Goal: Task Accomplishment & Management: Use online tool/utility

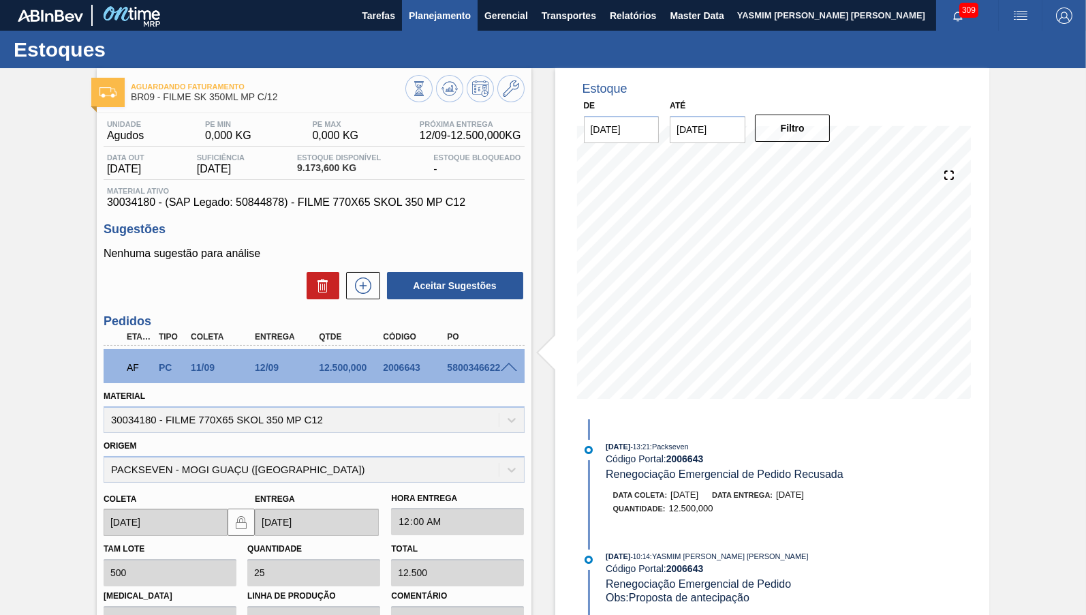
click at [431, 7] on span "Planejamento" at bounding box center [440, 15] width 62 height 16
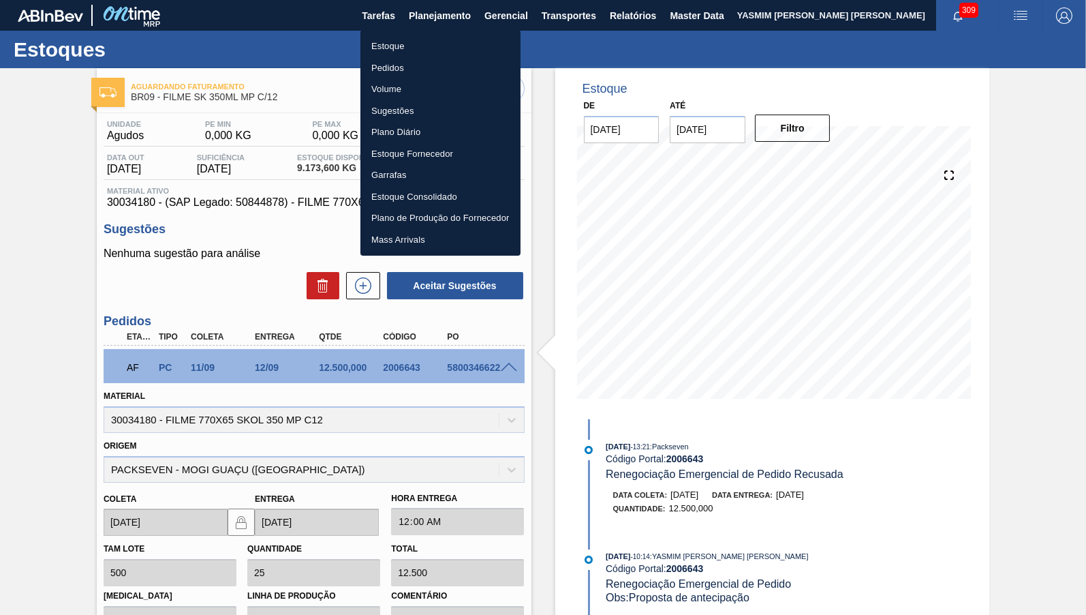
click at [414, 44] on li "Estoque" at bounding box center [440, 46] width 160 height 22
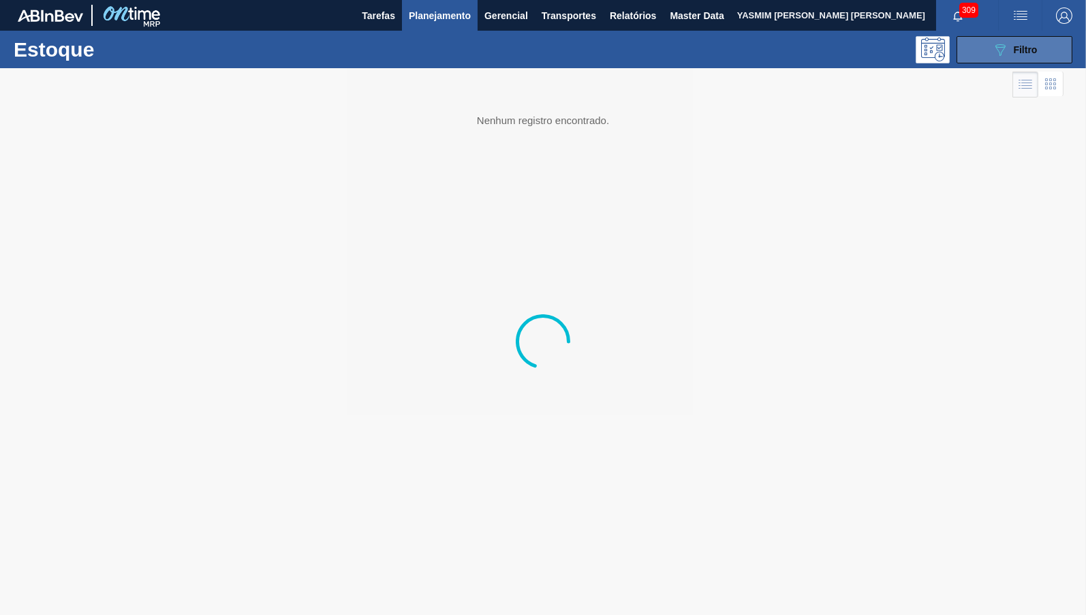
click at [1041, 47] on button "089F7B8B-B2A5-4AFE-B5C0-19BA573D28AC Filtro" at bounding box center [1015, 49] width 116 height 27
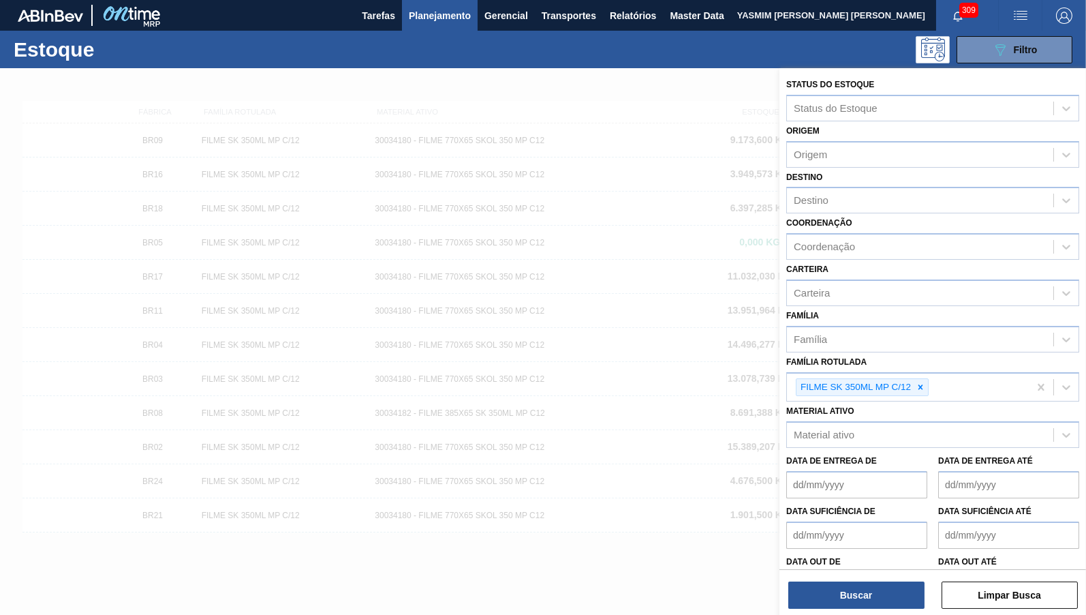
click at [922, 384] on icon at bounding box center [921, 386] width 5 height 5
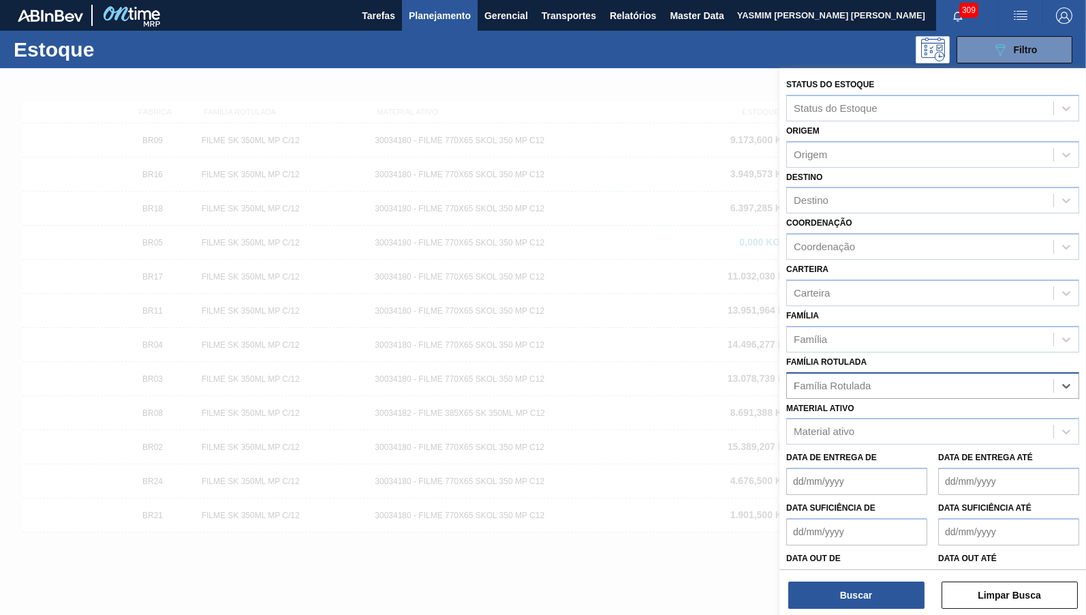
click at [795, 380] on Rotulada "FILME AP MP12 473ML" at bounding box center [794, 386] width 1 height 12
paste Rotulada "FILME AP MP12 473ML"
click at [836, 380] on Rotulada "FILME AFILME AP MP12 473ML P MP12 473ML" at bounding box center [988, 386] width 388 height 12
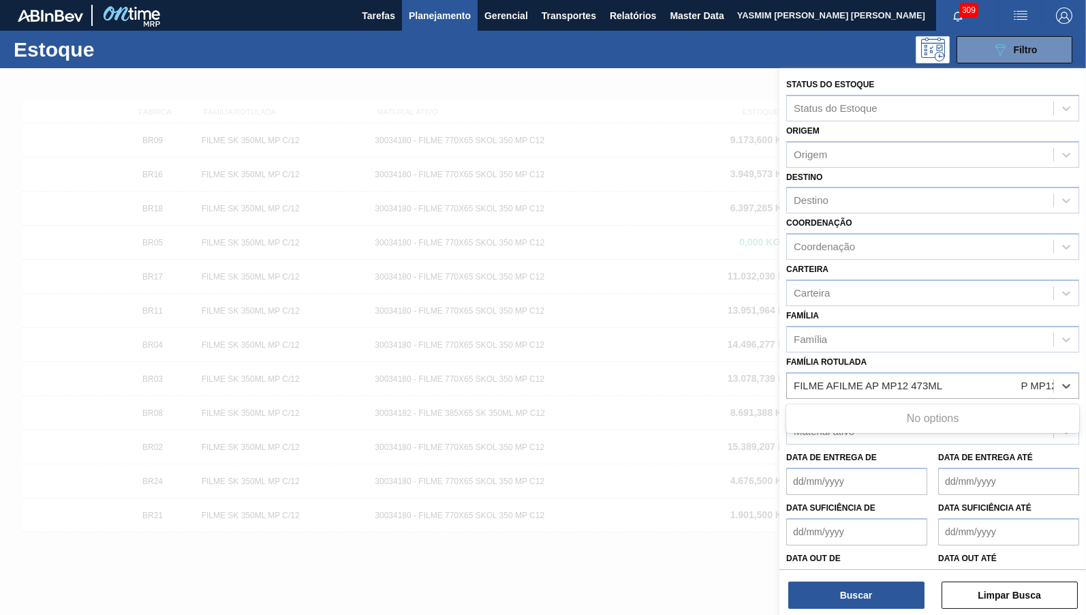
type Rotulada "FILME AFILME AP MP12 473ML P MP12 473ML"
click at [825, 426] on div "Material ativo" at bounding box center [824, 432] width 61 height 12
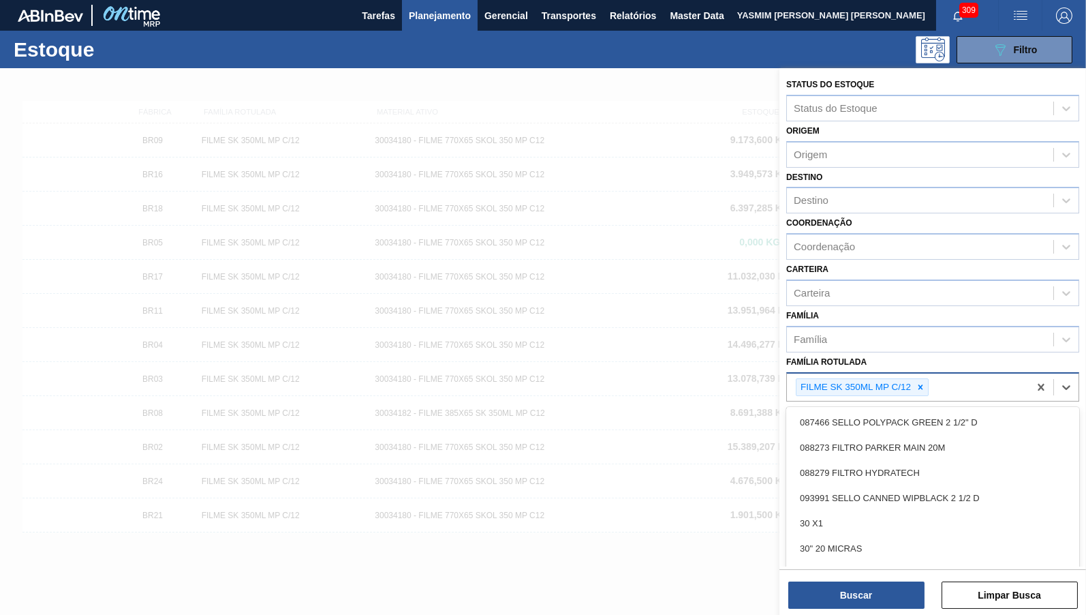
click at [966, 373] on div "FILME SK 350ML MP C/12" at bounding box center [908, 387] width 242 height 28
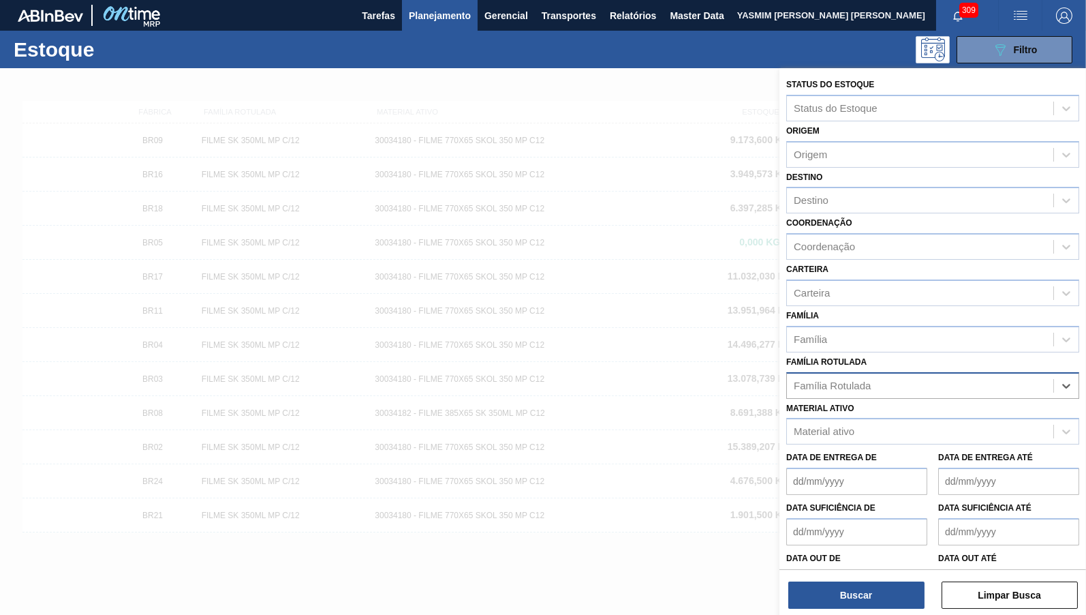
paste Rotulada "FILME AP MP12 473ML"
type Rotulada "FILME AP MP12 473ML"
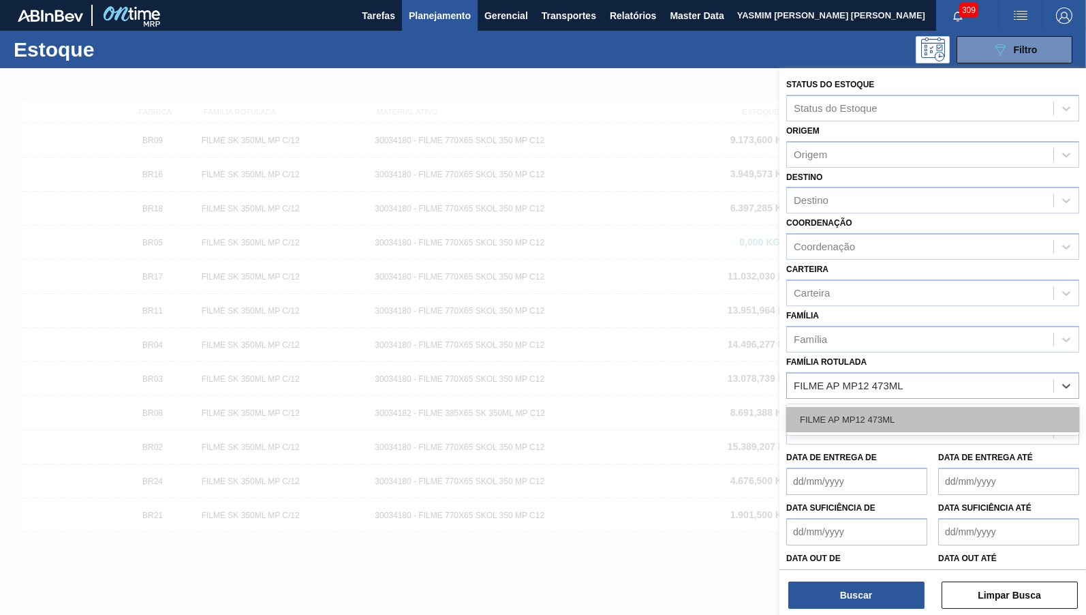
click at [903, 410] on div "FILME AP MP12 473ML" at bounding box center [932, 419] width 293 height 25
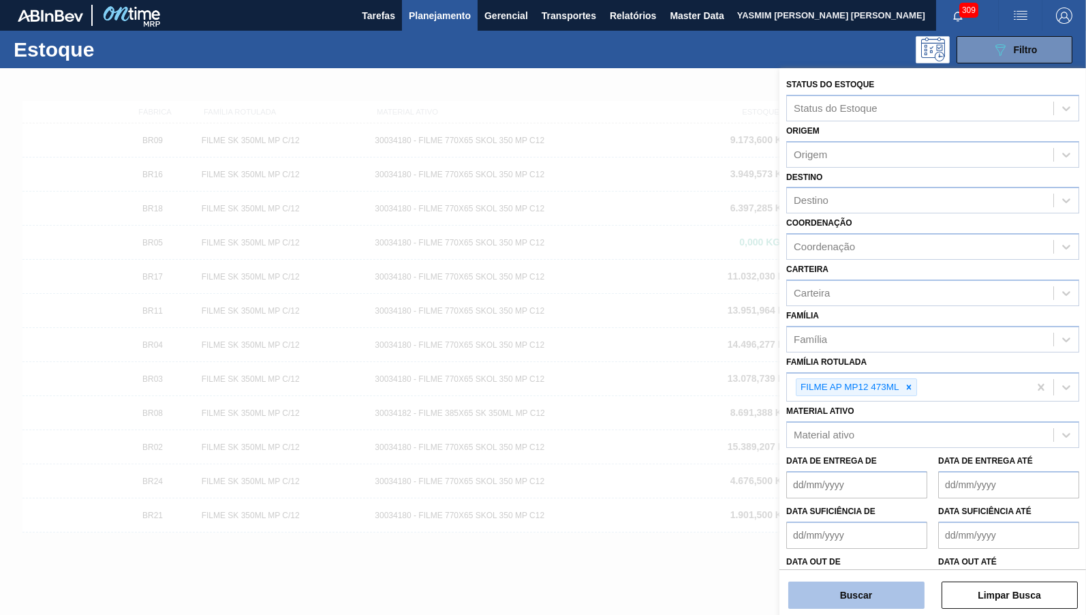
click at [874, 594] on button "Buscar" at bounding box center [856, 594] width 136 height 27
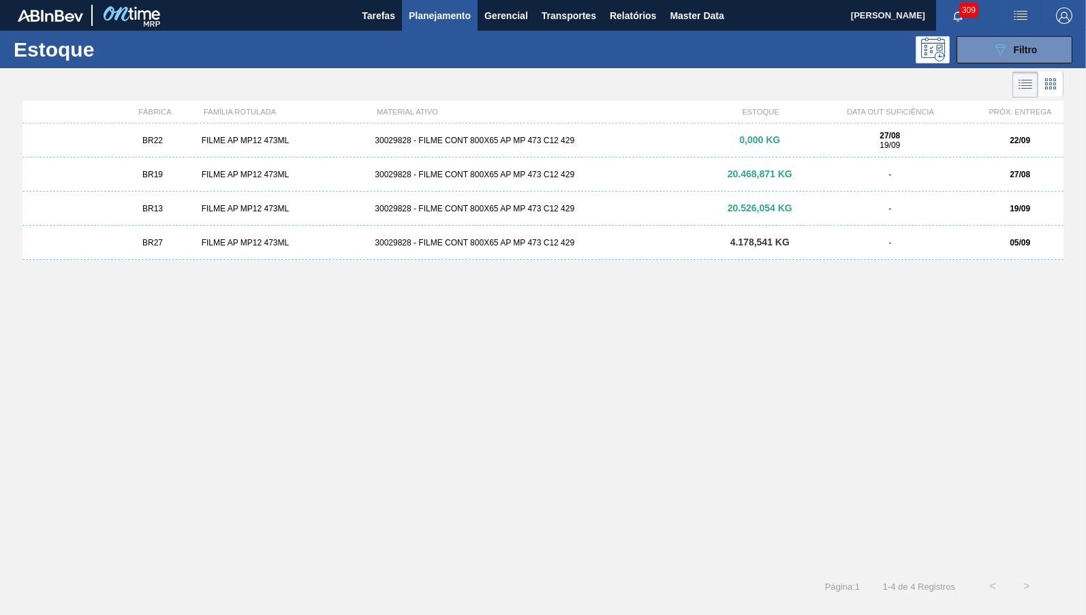
click at [499, 242] on div "30029828 - FILME CONT 800X65 AP MP 473 C12 429" at bounding box center [542, 243] width 347 height 10
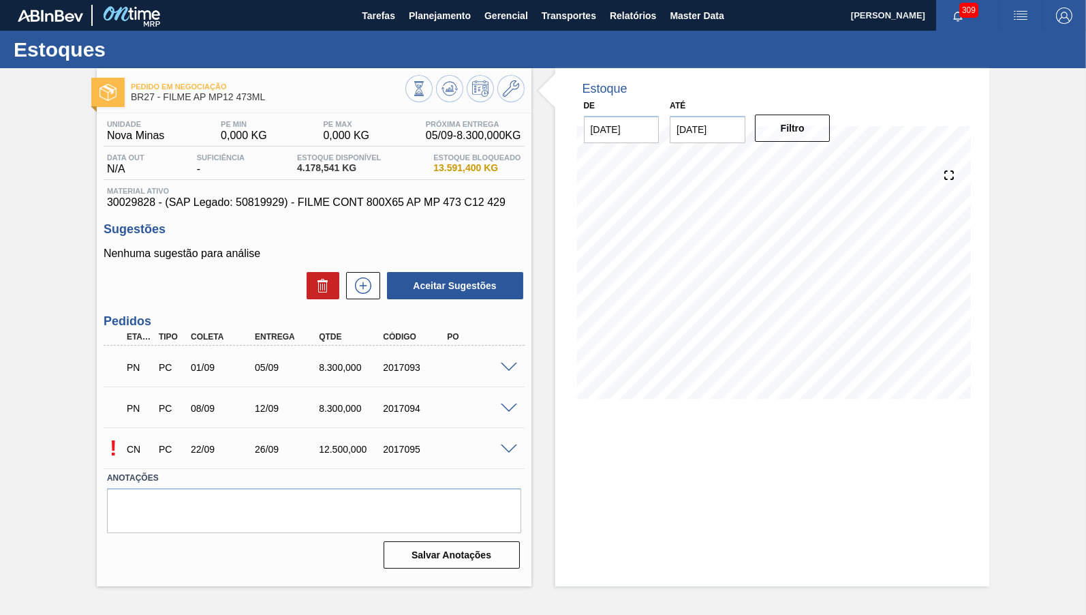
click at [510, 450] on span at bounding box center [509, 449] width 16 height 10
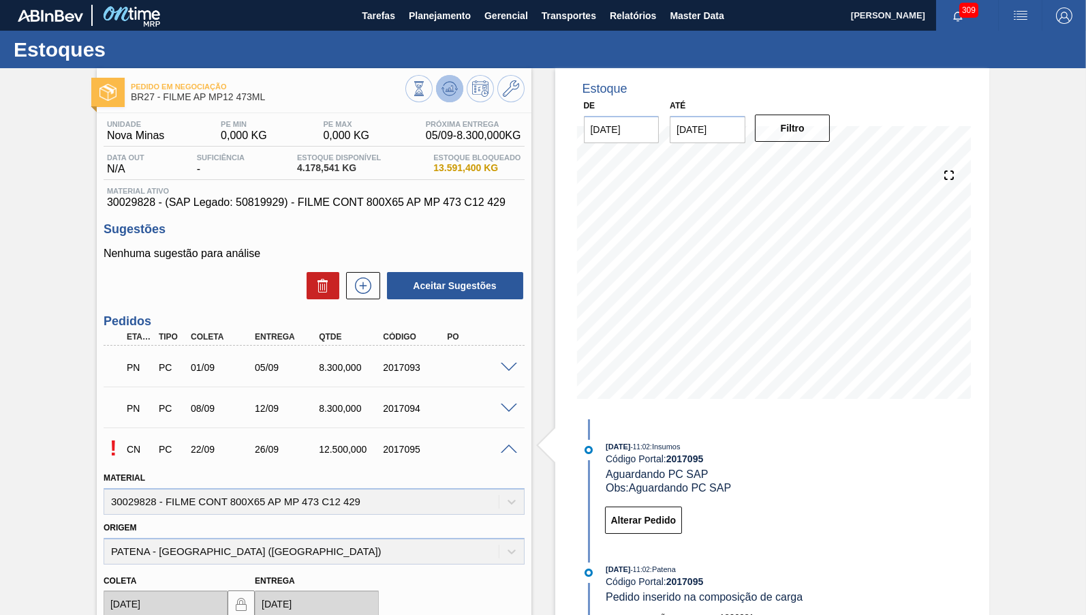
click at [443, 91] on icon at bounding box center [449, 92] width 14 height 7
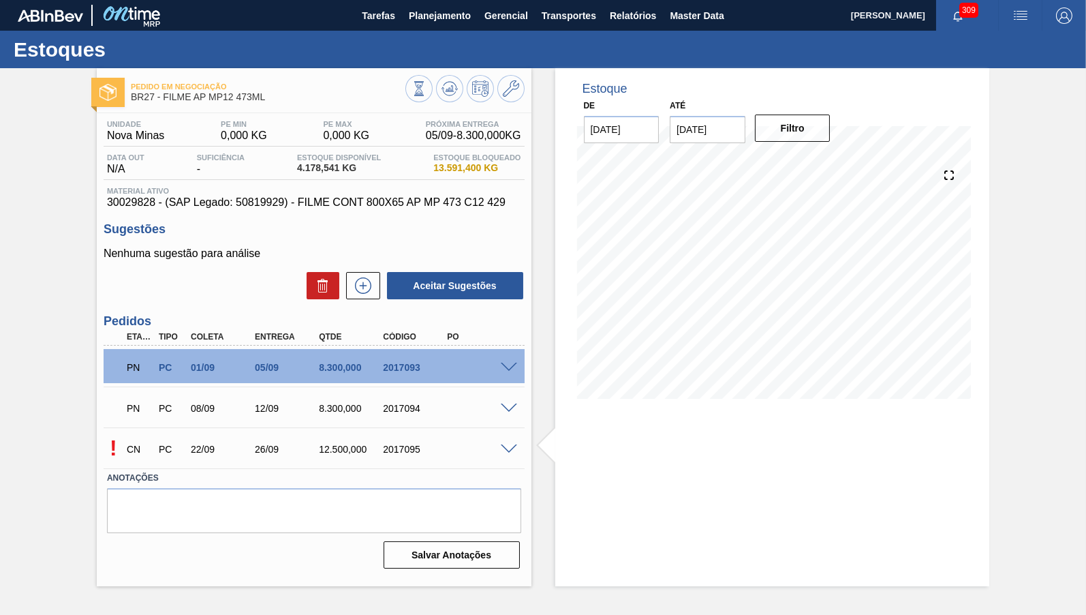
click at [508, 364] on span at bounding box center [509, 368] width 16 height 10
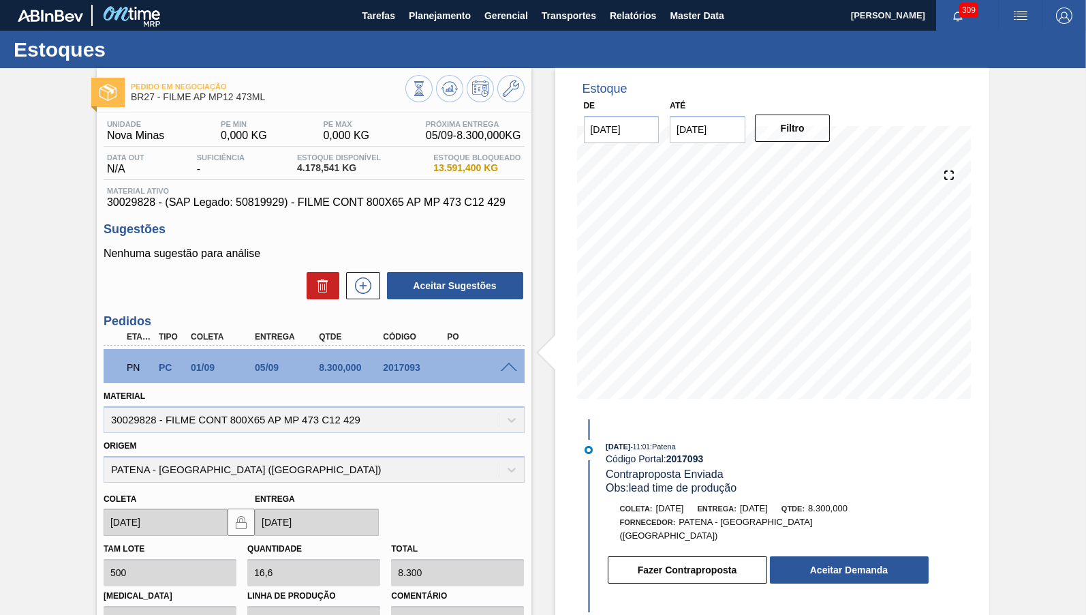
scroll to position [47, 0]
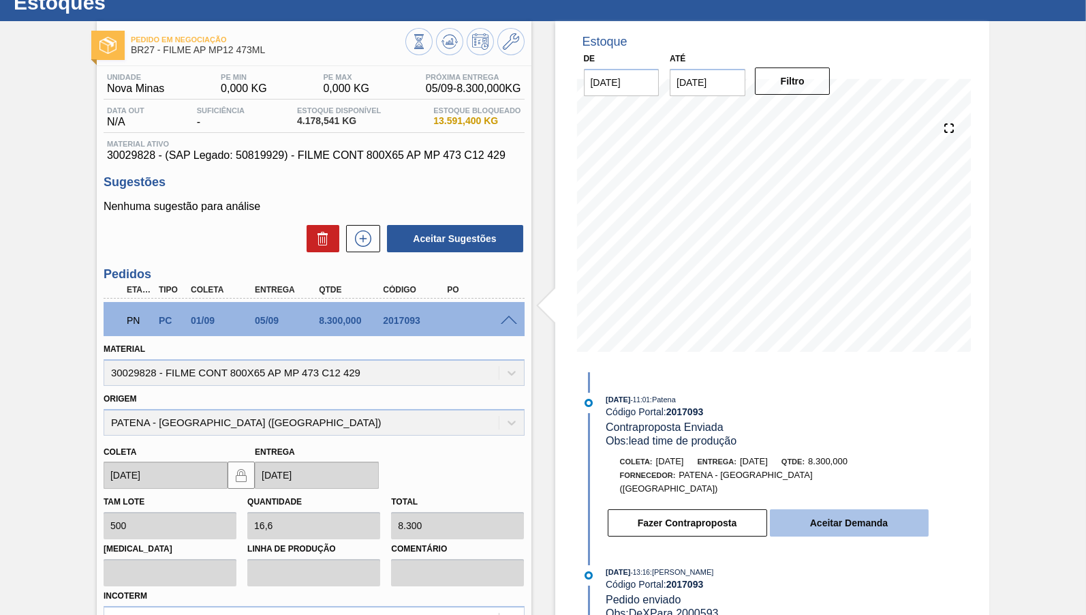
click at [864, 512] on button "Aceitar Demanda" at bounding box center [849, 522] width 159 height 27
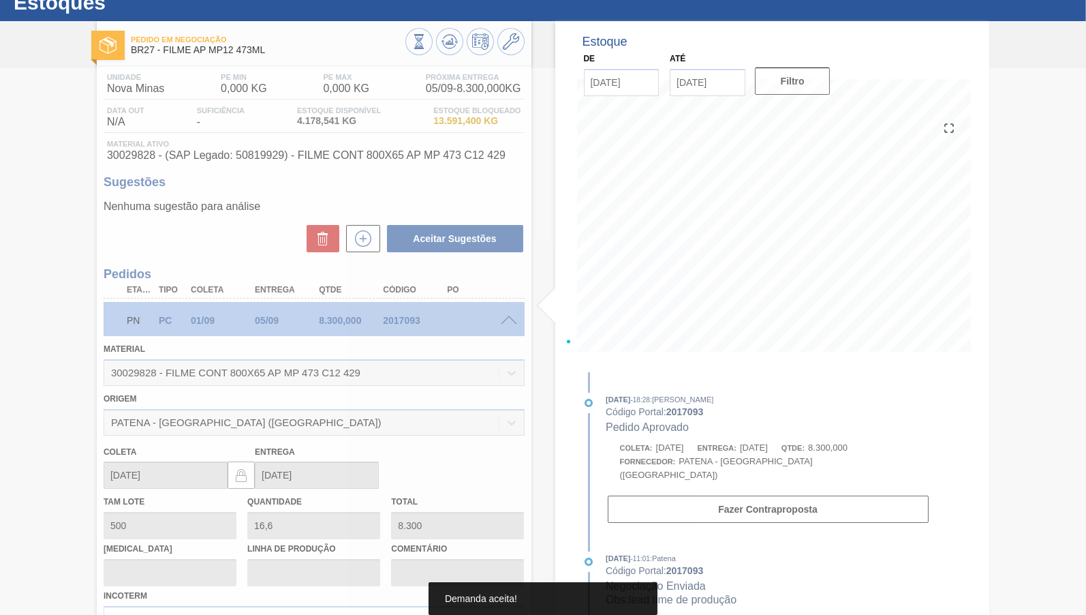
type input "[DATE]"
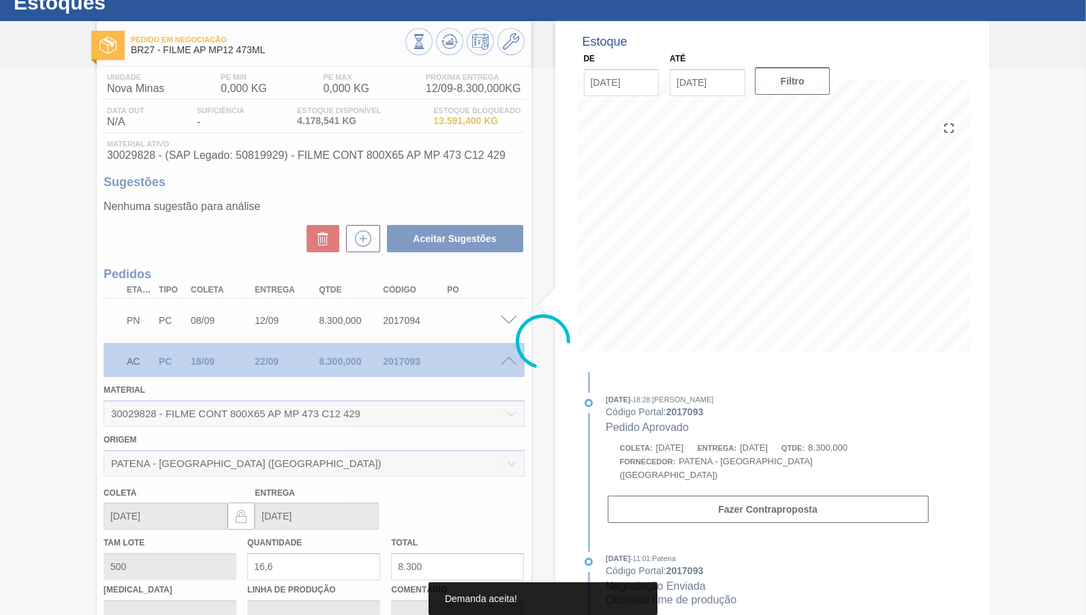
scroll to position [0, 0]
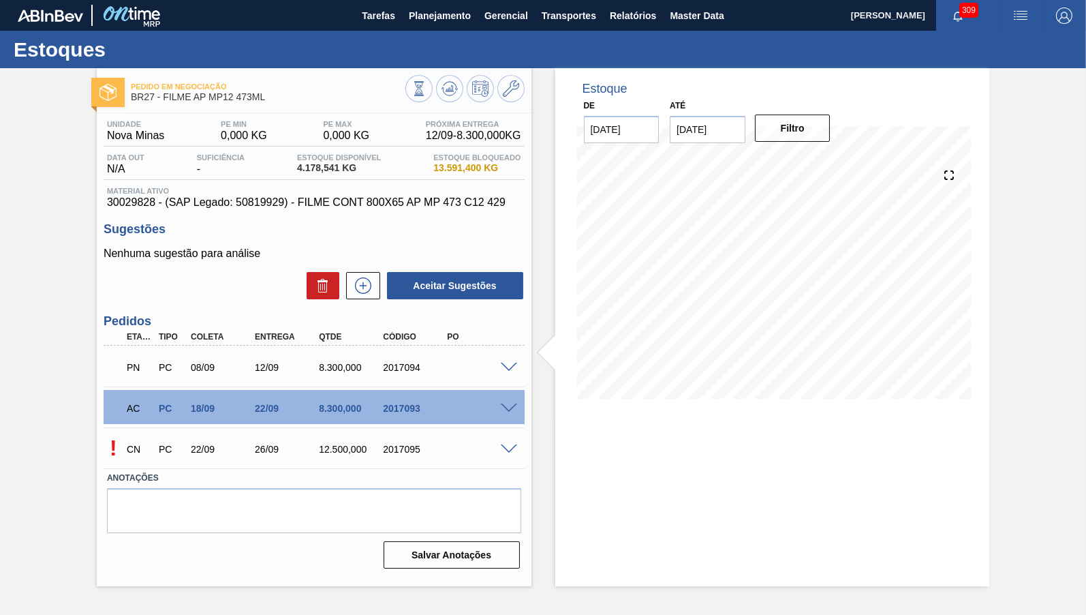
click at [512, 406] on span at bounding box center [509, 408] width 16 height 10
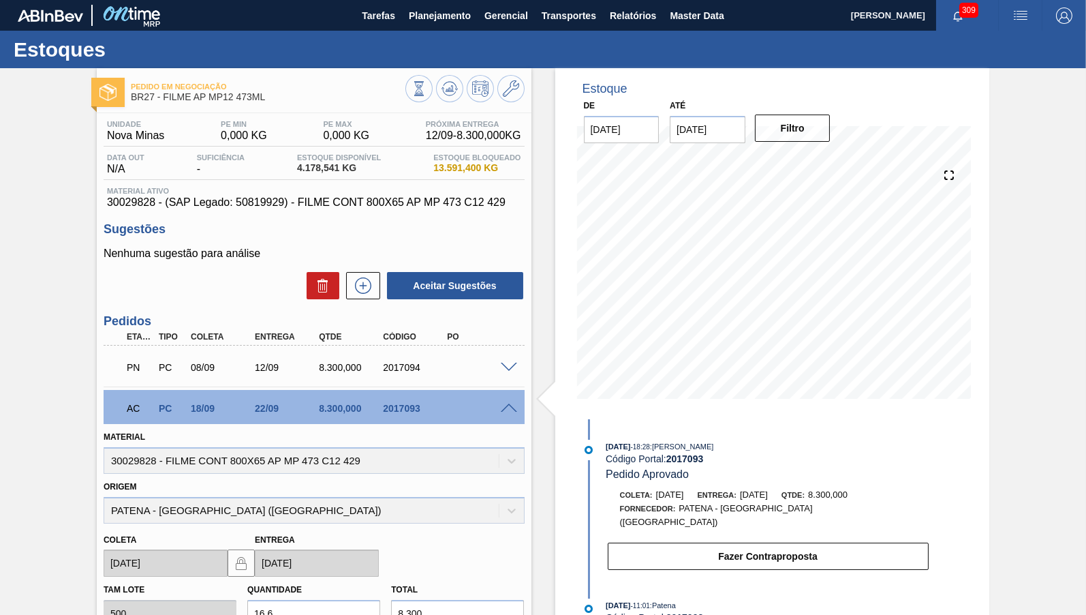
click at [509, 407] on span at bounding box center [509, 408] width 16 height 10
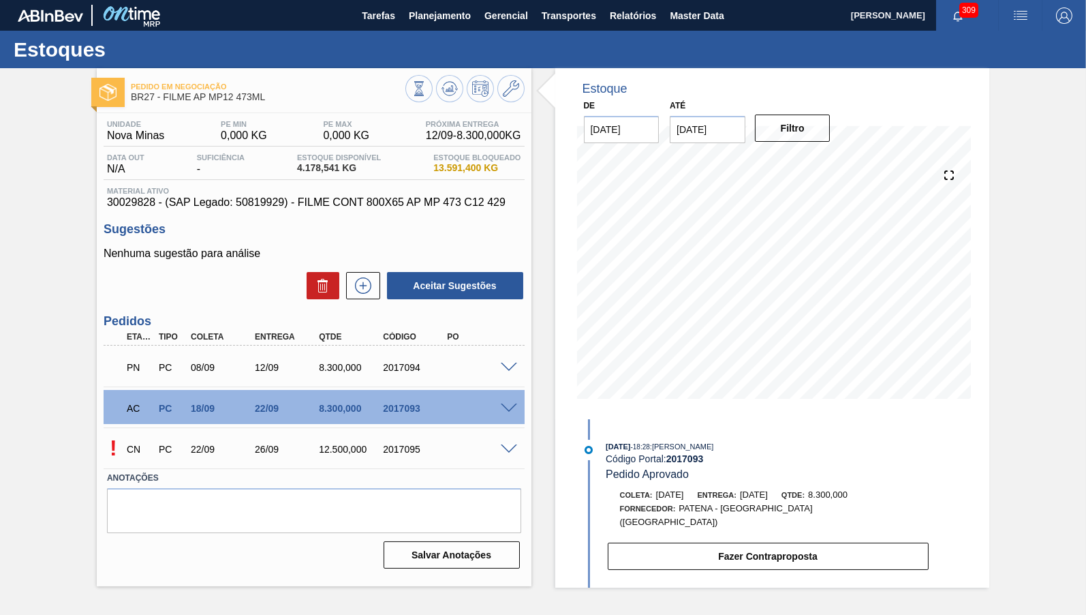
click at [511, 448] on span at bounding box center [509, 449] width 16 height 10
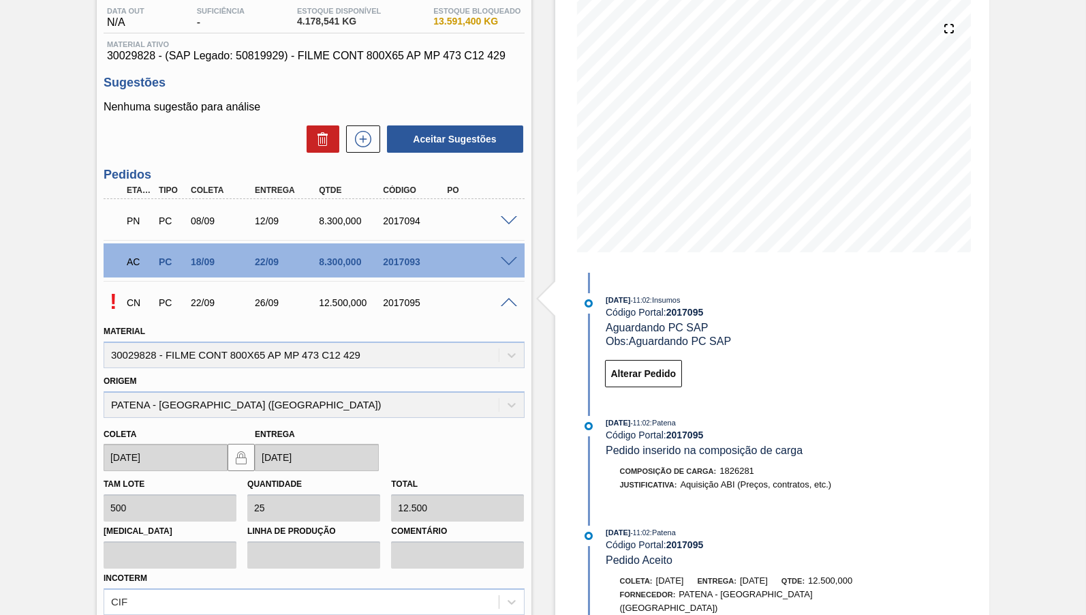
scroll to position [207, 0]
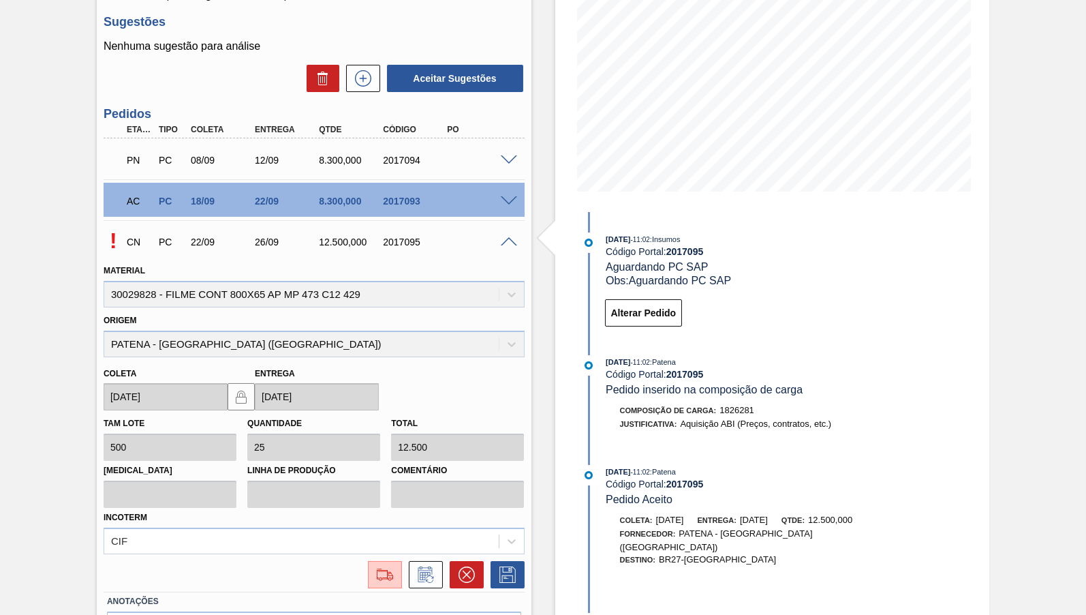
click at [510, 264] on div "Material 30029828 - FILME CONT 800X65 AP MP 473 C12 429" at bounding box center [314, 284] width 421 height 46
click at [378, 566] on img at bounding box center [385, 574] width 22 height 16
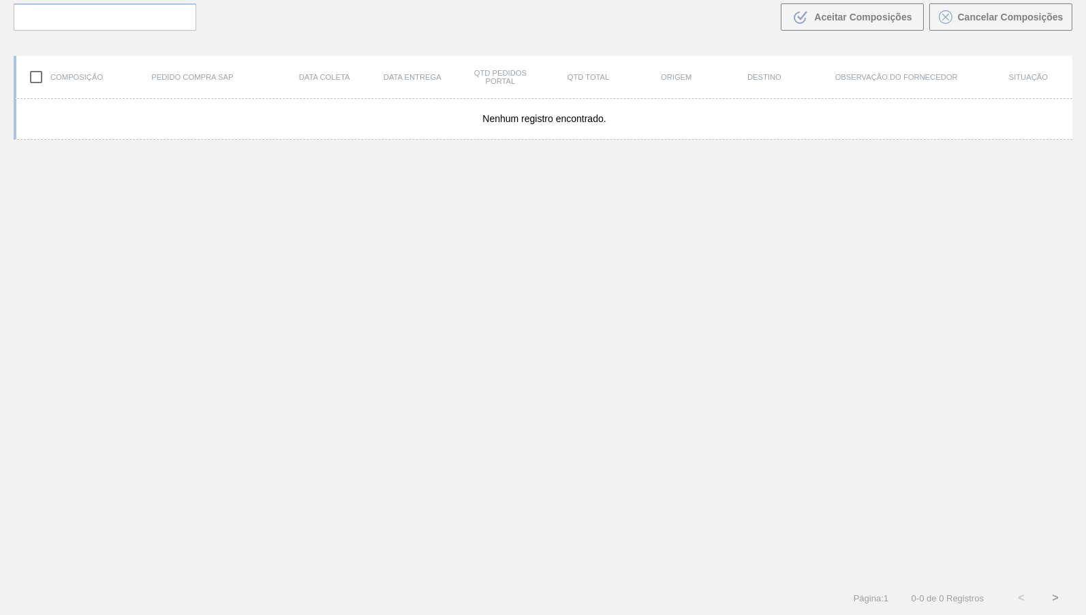
scroll to position [95, 0]
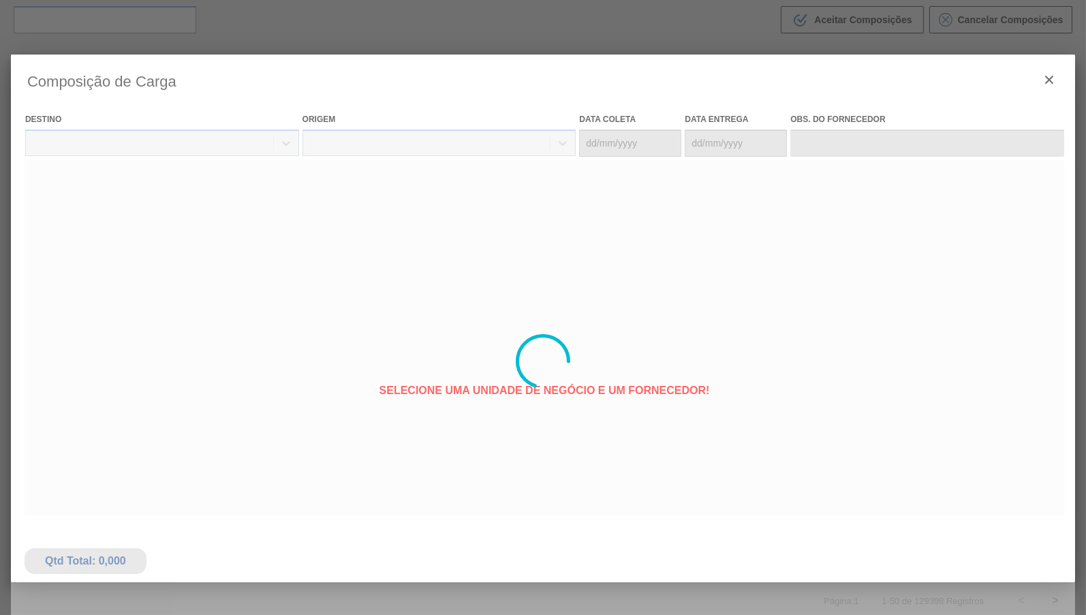
type coleta "[DATE]"
type entrega "[DATE]"
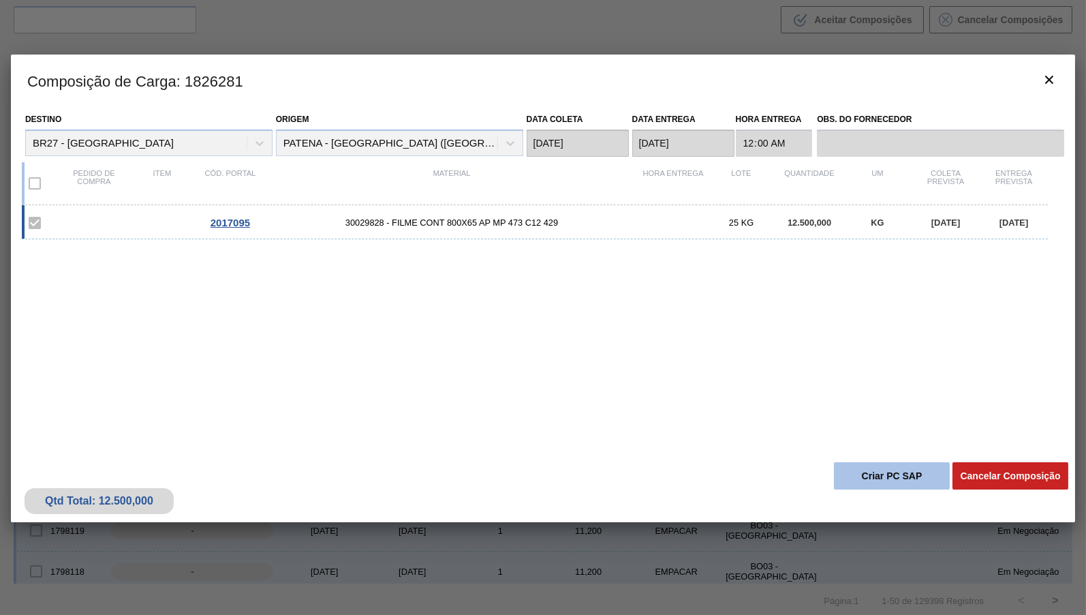
click at [872, 468] on button "Criar PC SAP" at bounding box center [892, 475] width 116 height 27
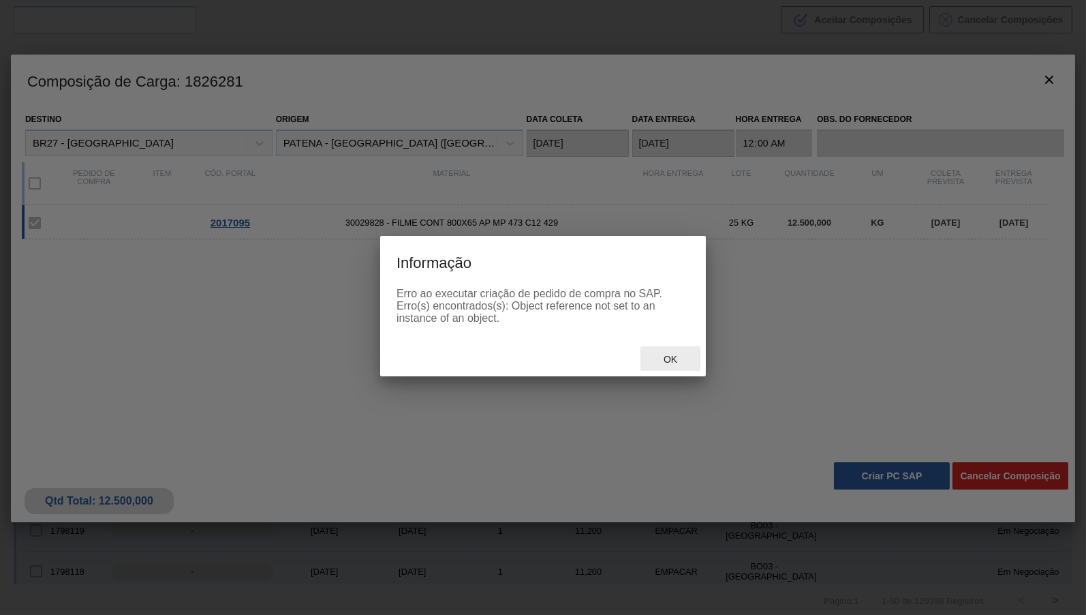
click at [668, 365] on span "Ok" at bounding box center [670, 359] width 35 height 11
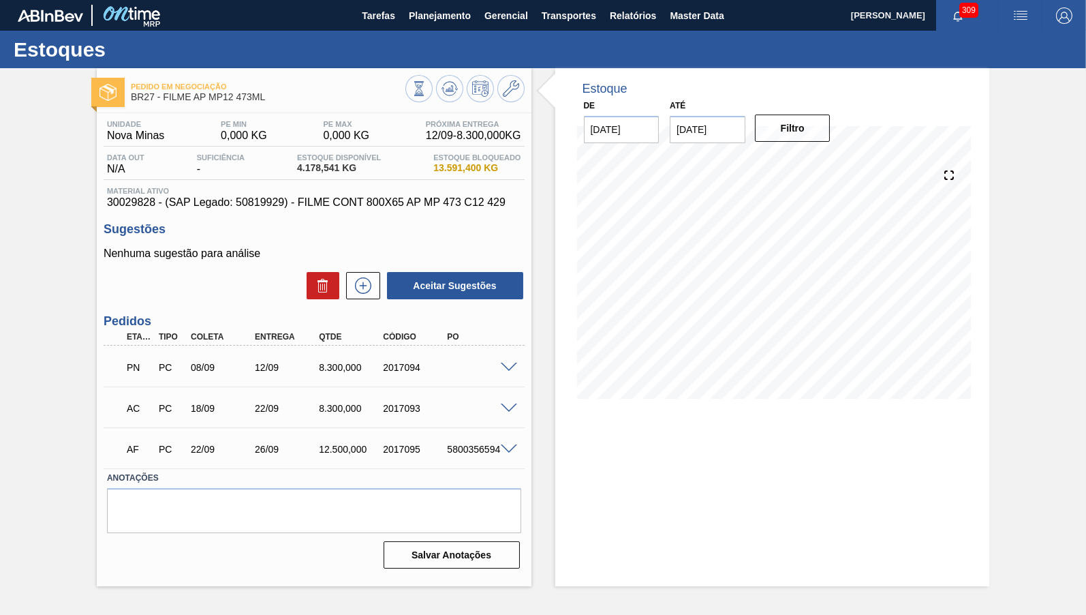
click at [448, 87] on icon at bounding box center [450, 88] width 16 height 16
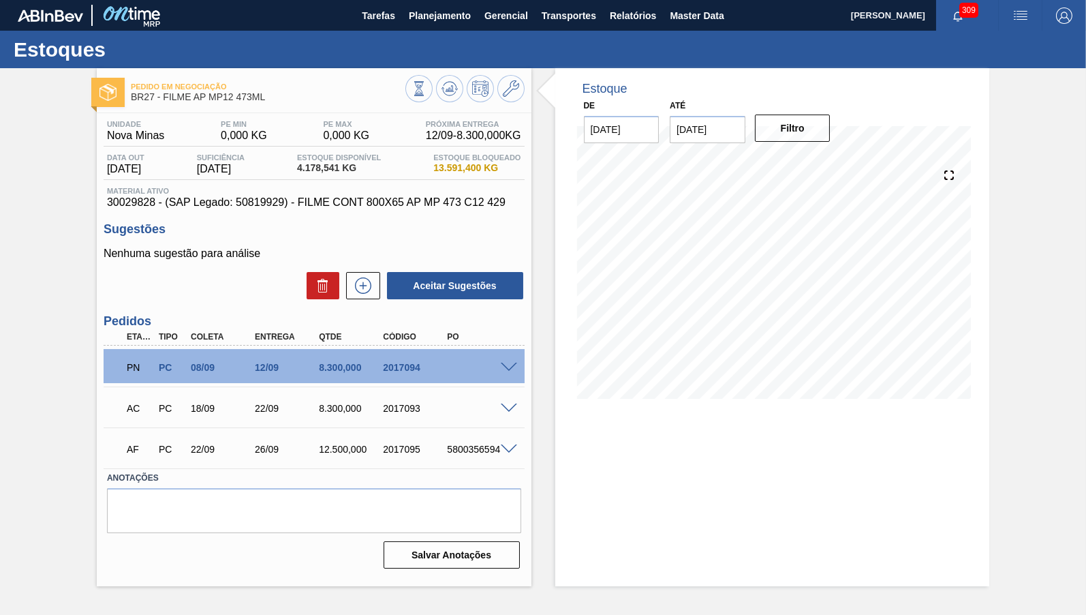
click at [511, 362] on div "PN PC 08/09 12/09 8.300,000 2017094" at bounding box center [314, 366] width 421 height 34
click at [509, 373] on div "PN PC 08/09 12/09 8.300,000 2017094" at bounding box center [314, 366] width 421 height 34
click at [507, 371] on span at bounding box center [509, 368] width 16 height 10
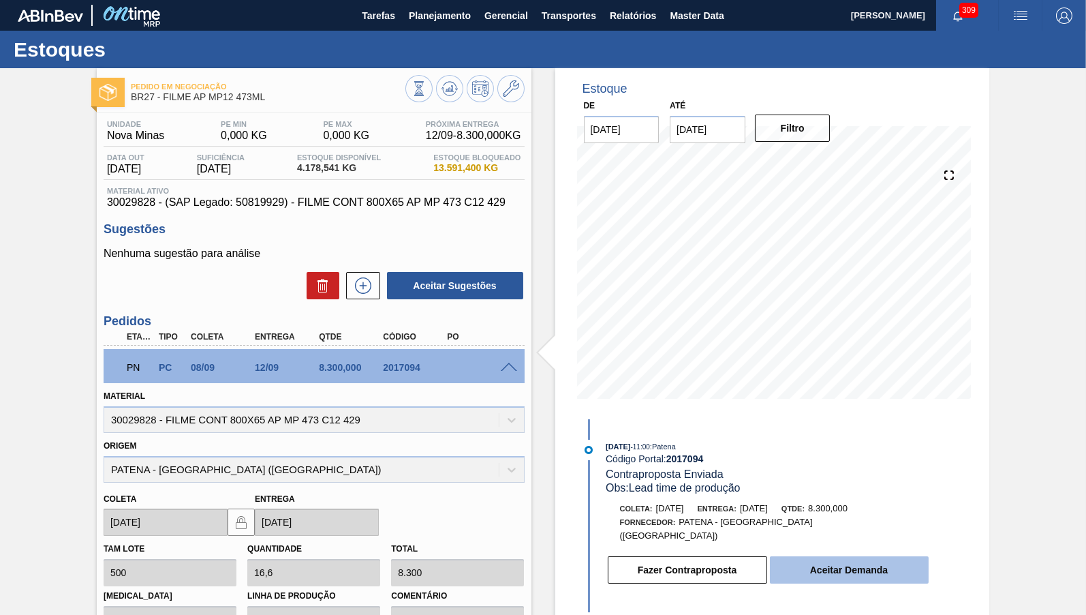
click at [838, 556] on button "Aceitar Demanda" at bounding box center [849, 569] width 159 height 27
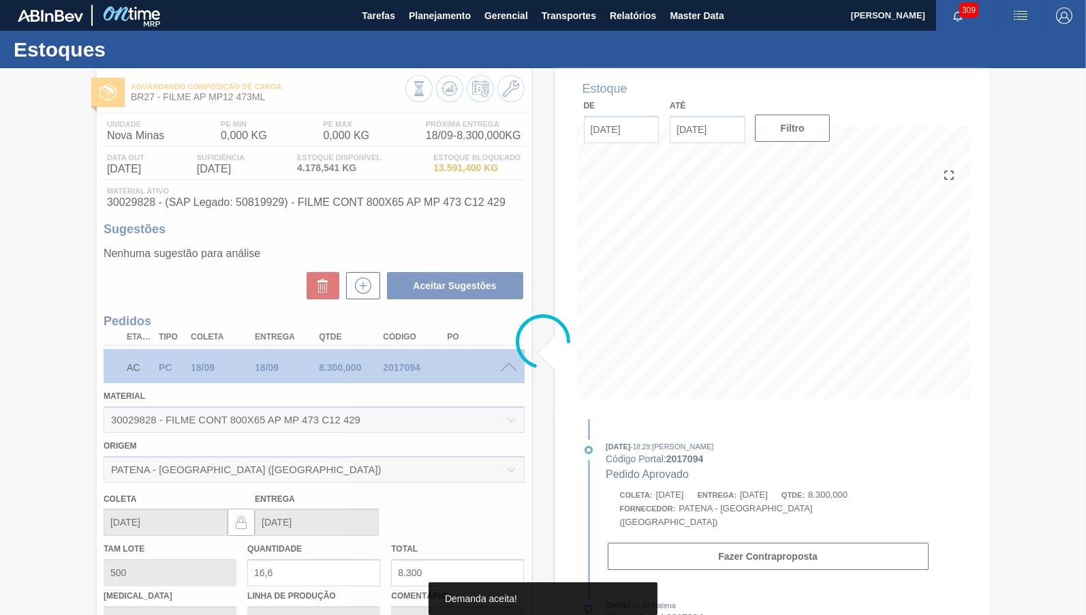
type input "[DATE]"
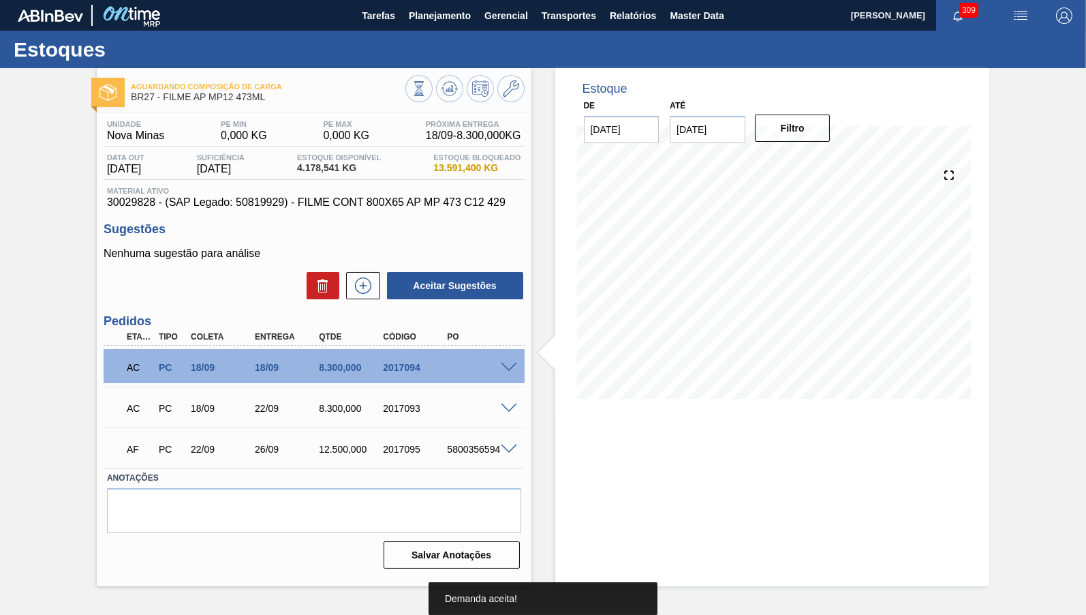
click at [515, 411] on span at bounding box center [509, 408] width 16 height 10
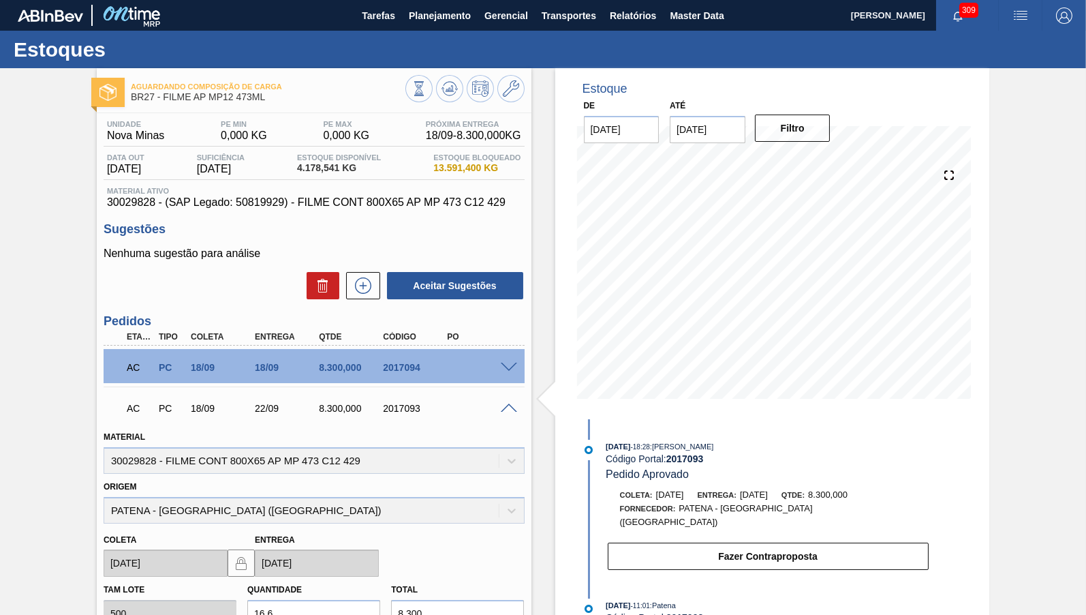
click at [513, 369] on span at bounding box center [509, 368] width 16 height 10
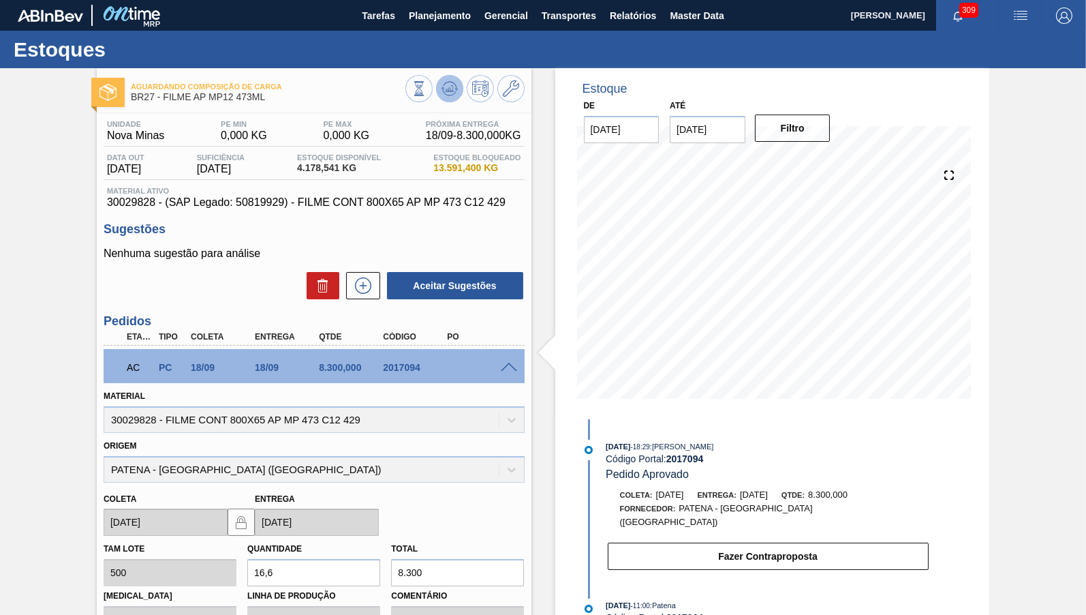
click at [450, 97] on button at bounding box center [449, 88] width 27 height 27
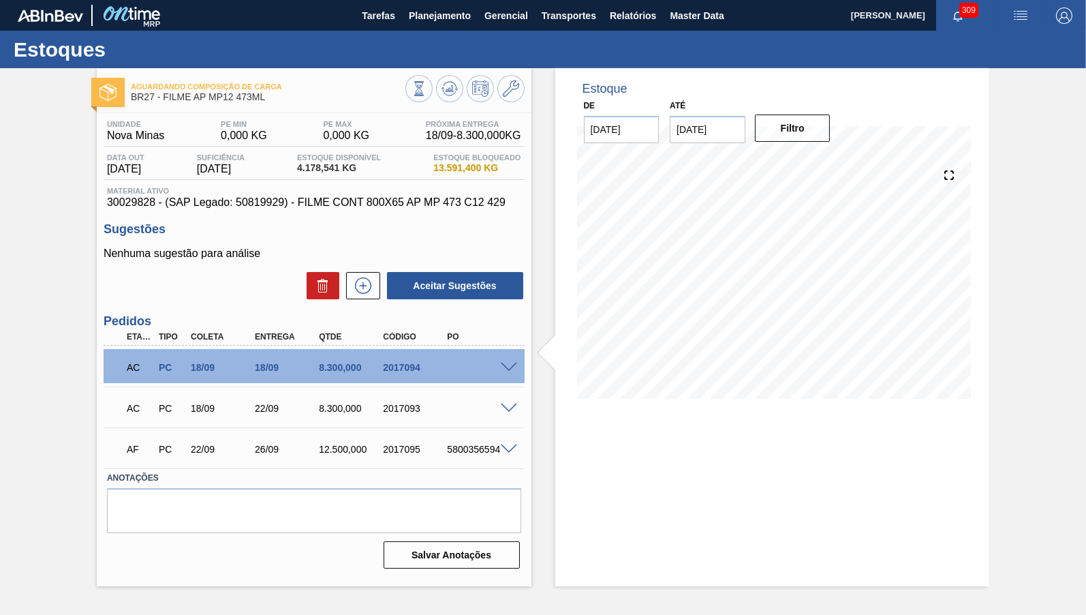
click at [694, 463] on div "Estoque De [DATE] Até [DATE] Filtro 30/08 Projeção de Estoque 1,165.862 [DOMAIN…" at bounding box center [772, 327] width 435 height 518
click at [422, 14] on span "Planejamento" at bounding box center [440, 15] width 62 height 16
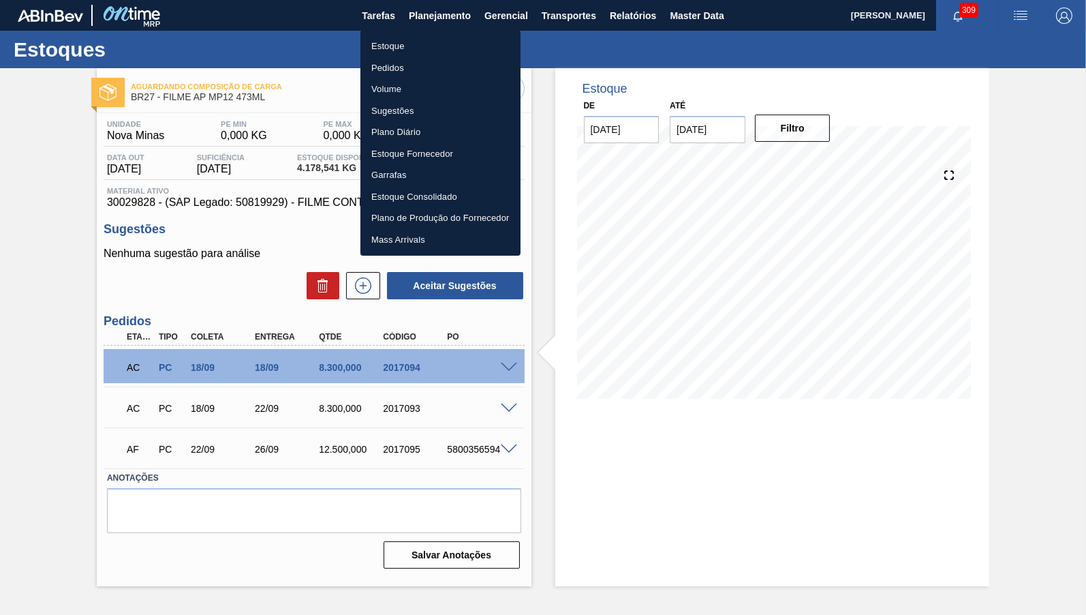
click at [429, 45] on li "Estoque" at bounding box center [440, 46] width 160 height 22
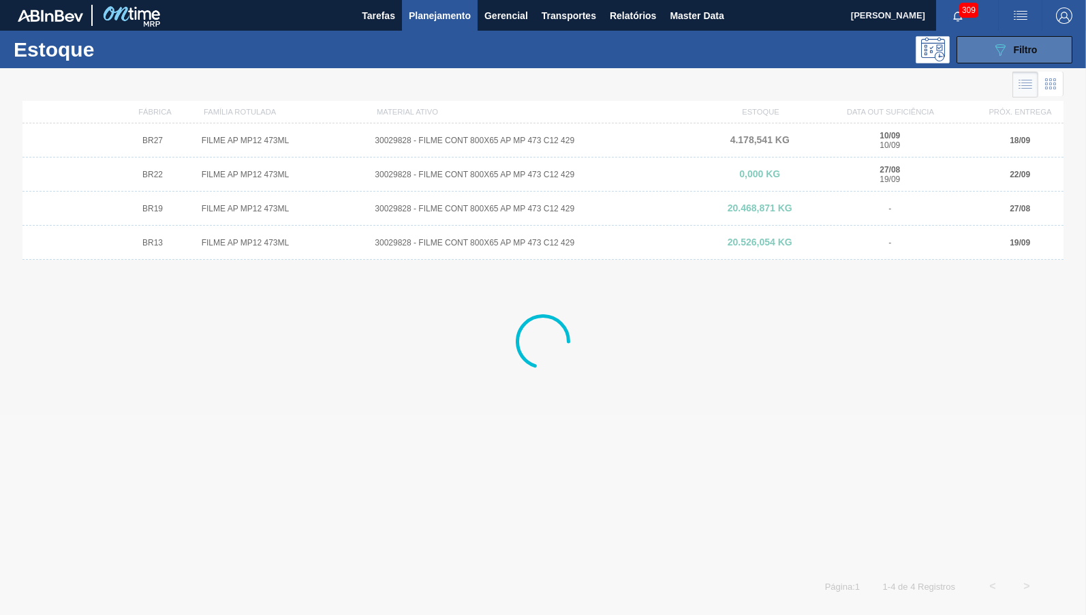
click at [1033, 61] on button "089F7B8B-B2A5-4AFE-B5C0-19BA573D28AC Filtro" at bounding box center [1015, 49] width 116 height 27
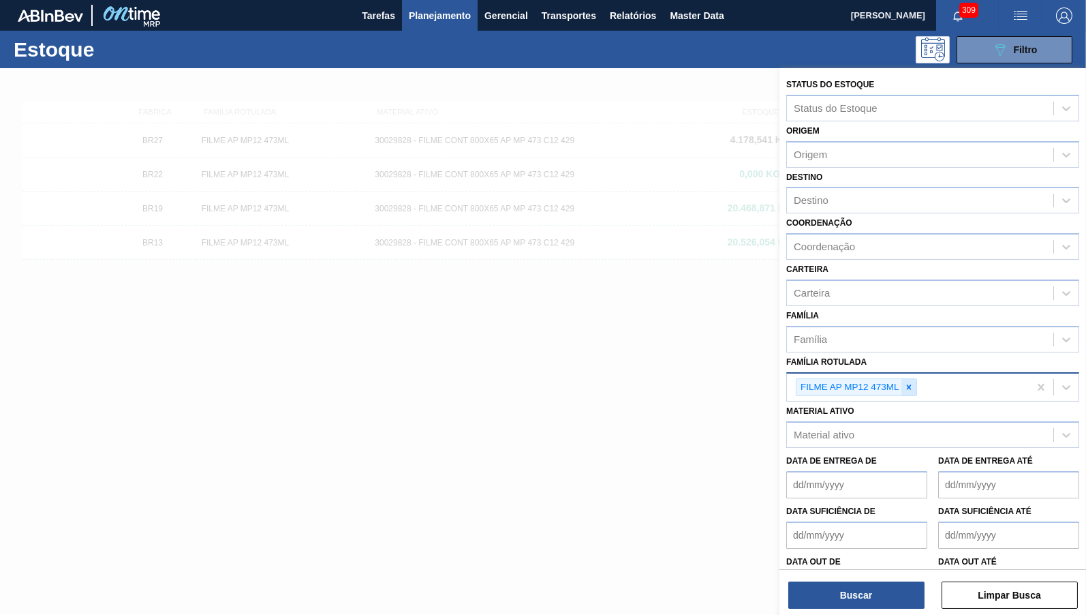
click at [912, 382] on icon at bounding box center [909, 387] width 10 height 10
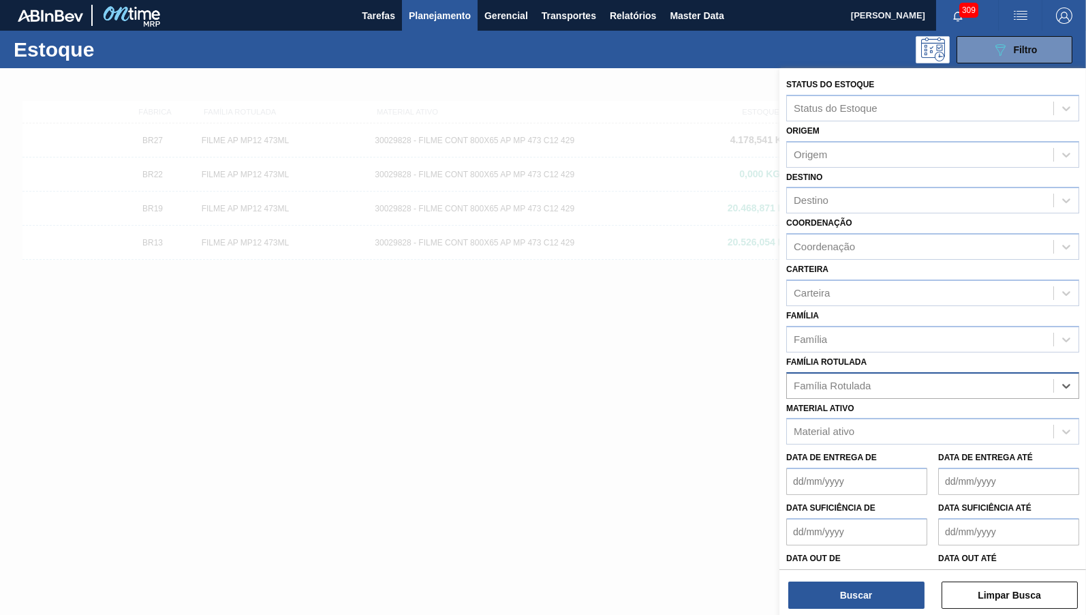
paste Rotulada "FILME ORIGINAL 473ML MP C12"
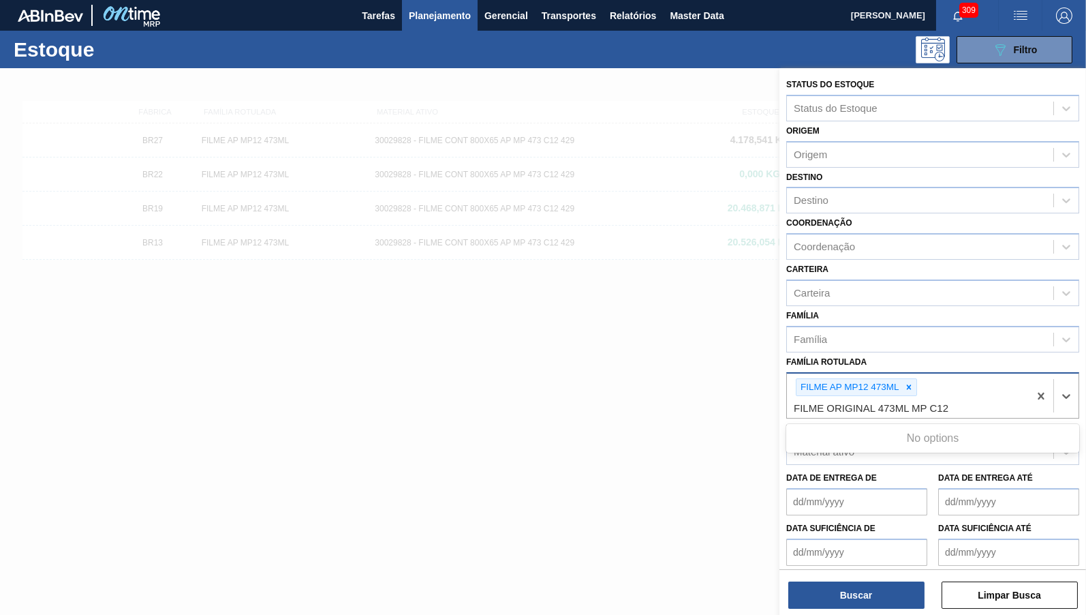
type Rotulada "FILME ORIGINAL 473ML MP C12"
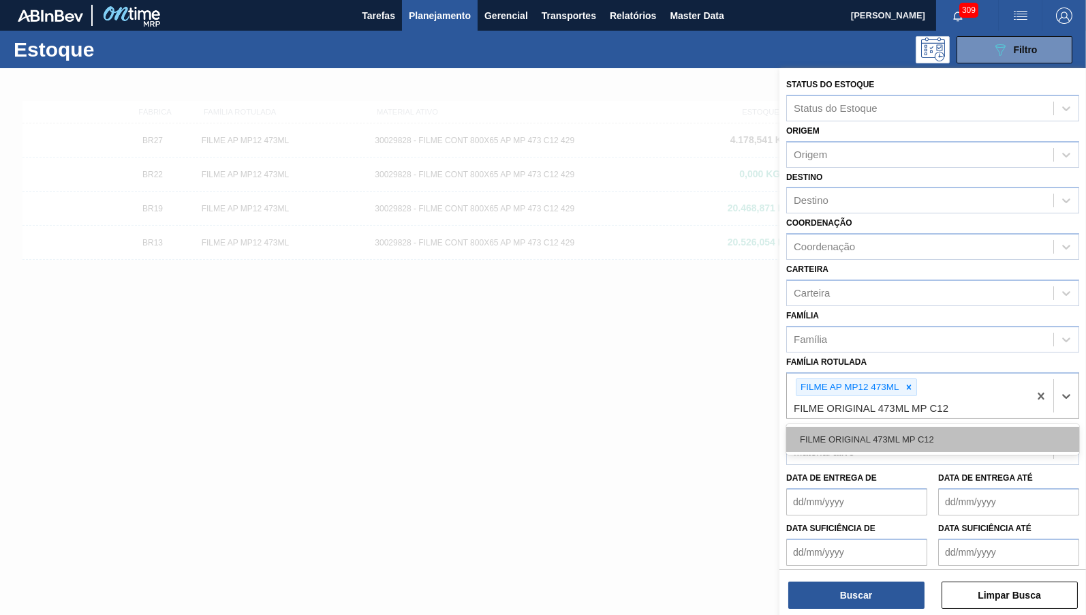
click at [934, 431] on div "FILME ORIGINAL 473ML MP C12" at bounding box center [932, 439] width 293 height 25
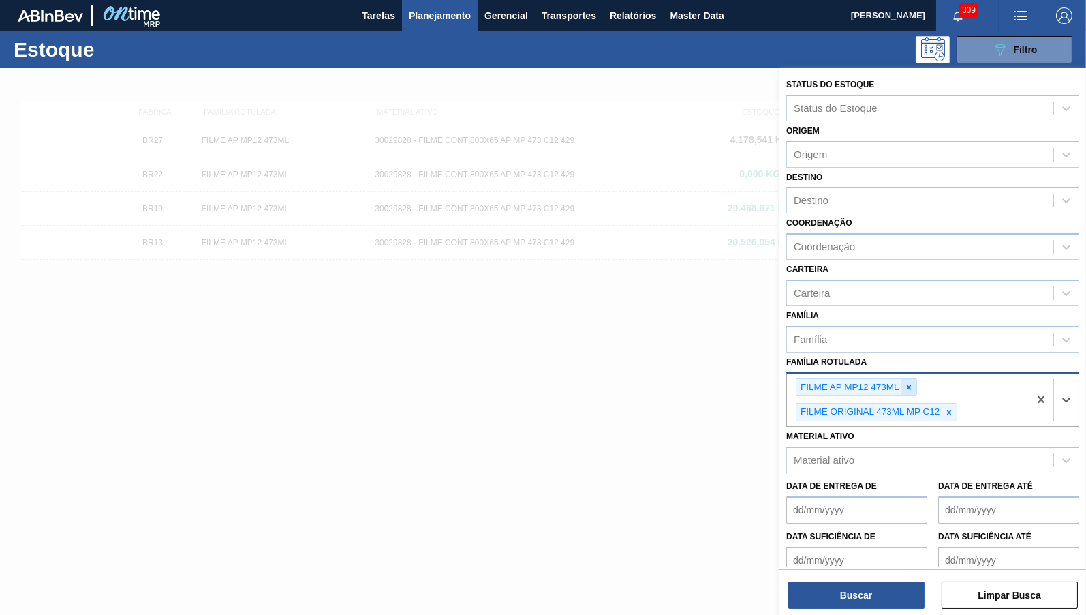
click at [909, 382] on icon at bounding box center [909, 387] width 10 height 10
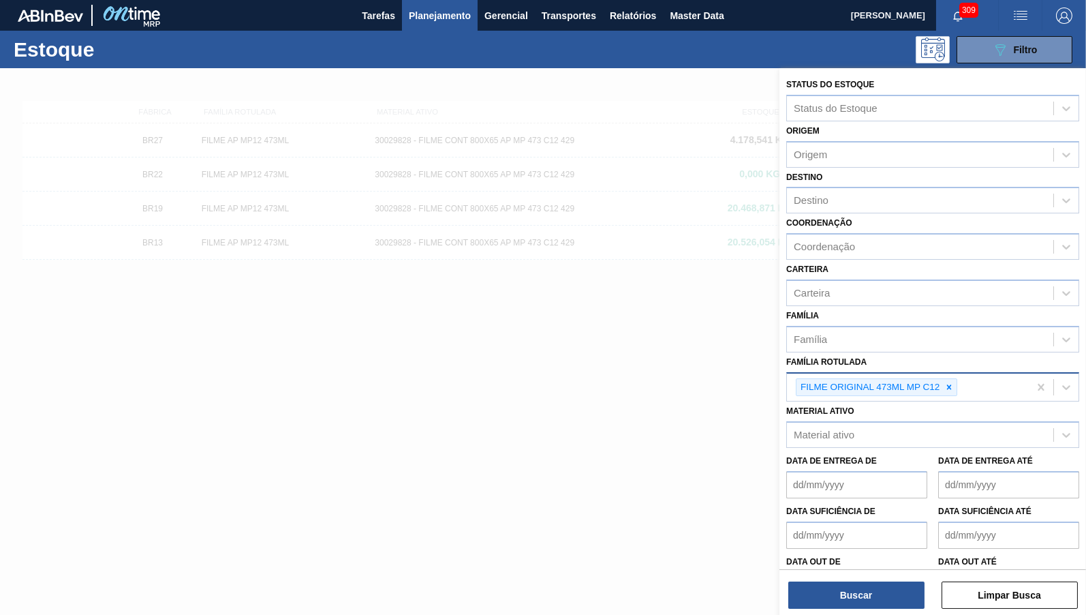
click at [870, 610] on div "Status do Estoque Status do Estoque Origem Origem Destino Destino Coordenação C…" at bounding box center [933, 342] width 307 height 549
click at [859, 596] on button "Buscar" at bounding box center [856, 594] width 136 height 27
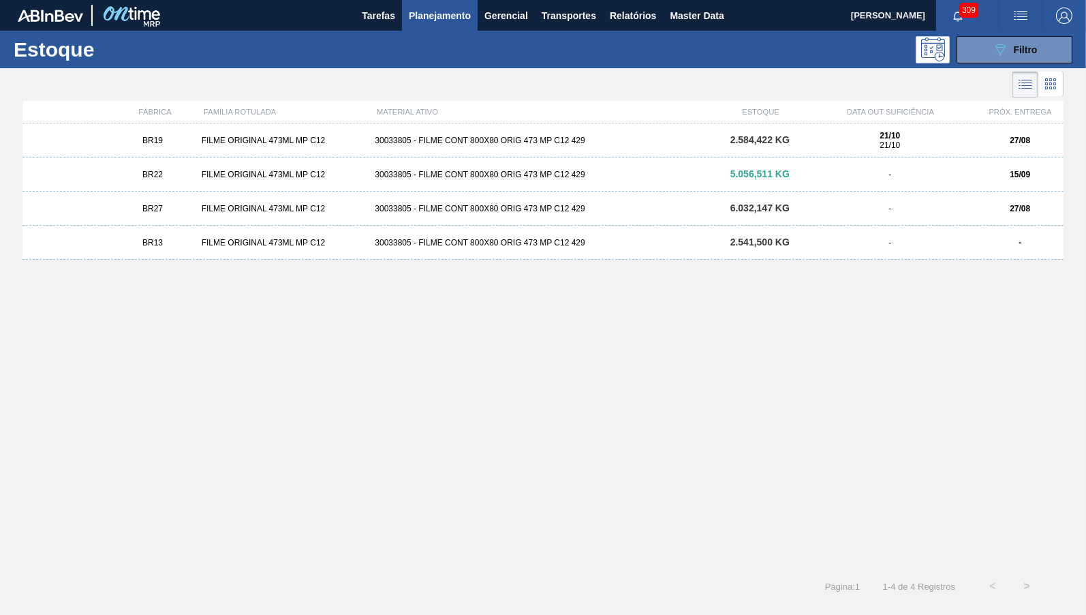
click at [363, 239] on div "FILME ORIGINAL 473ML MP C12" at bounding box center [283, 243] width 174 height 10
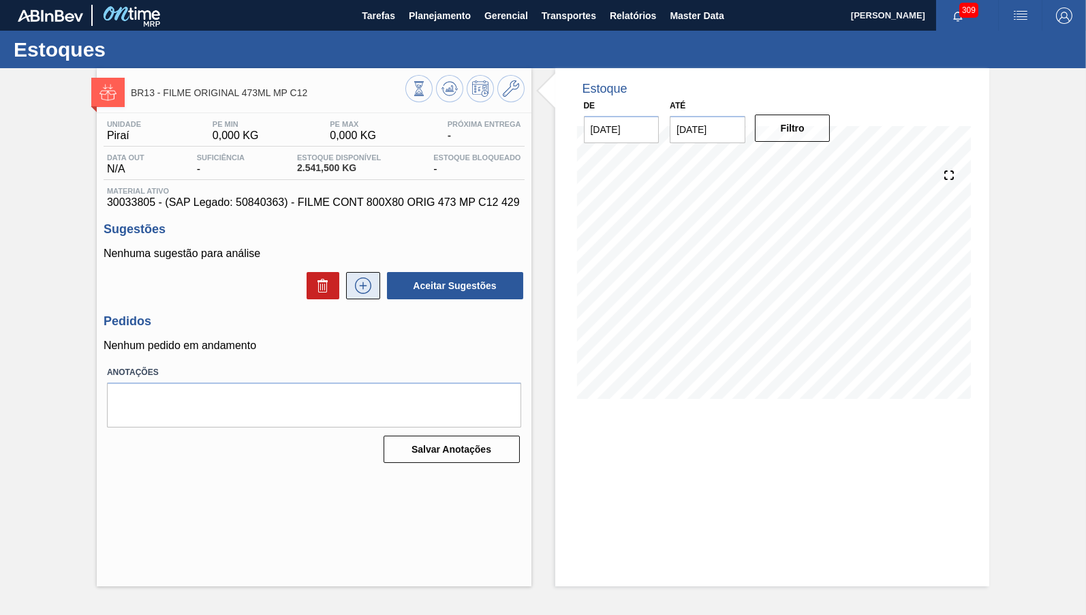
click at [358, 280] on icon at bounding box center [363, 285] width 16 height 16
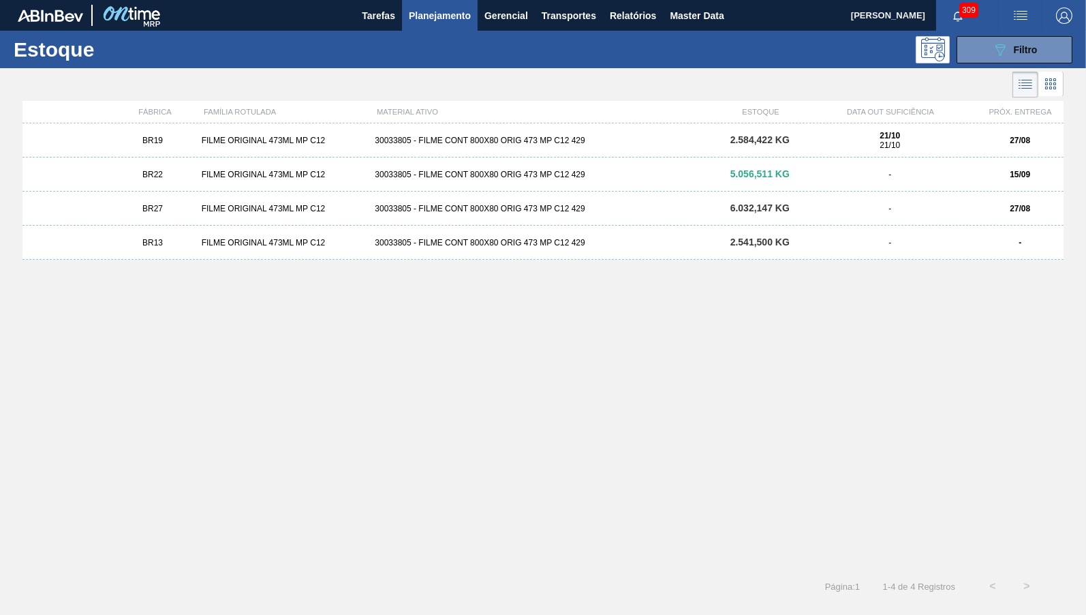
click at [406, 213] on div "30033805 - FILME CONT 800X80 ORIG 473 MP C12 429" at bounding box center [542, 209] width 347 height 10
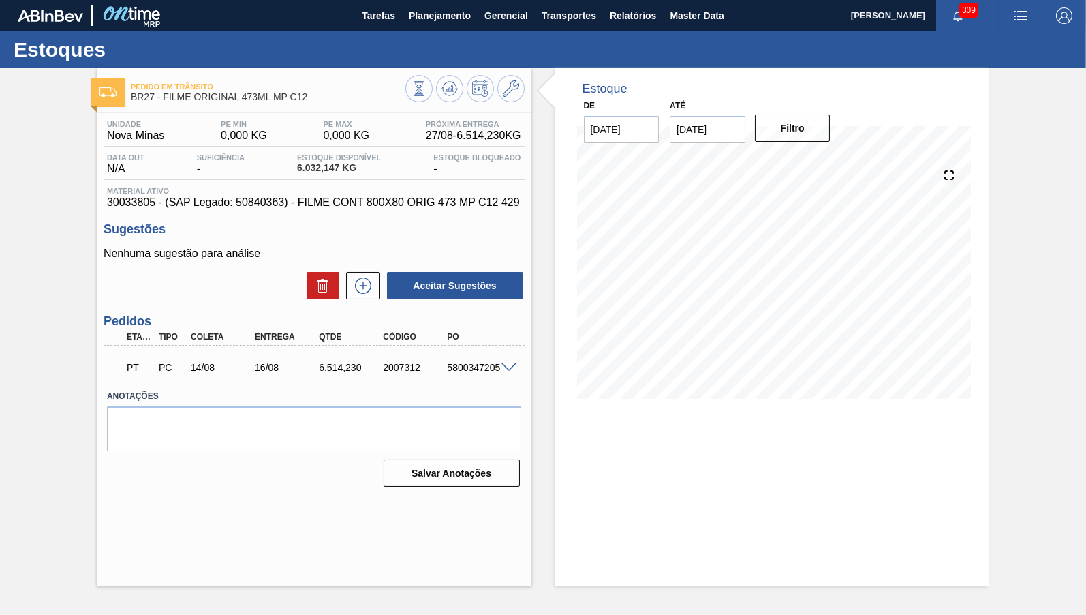
drag, startPoint x: 511, startPoint y: 364, endPoint x: 514, endPoint y: 371, distance: 8.0
click at [514, 371] on span at bounding box center [509, 368] width 16 height 10
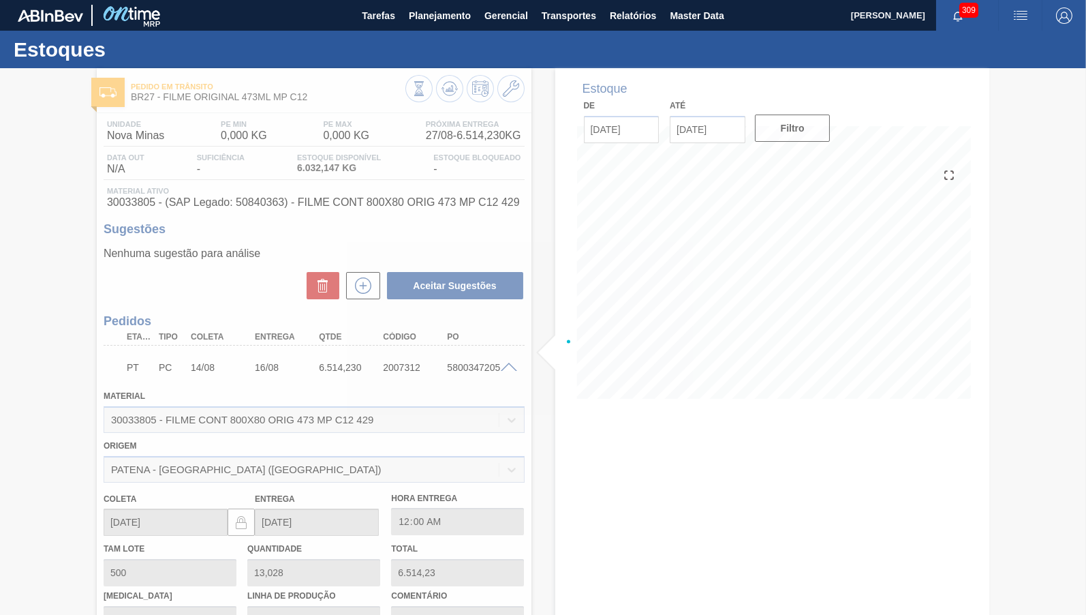
click at [514, 372] on div at bounding box center [543, 341] width 1086 height 547
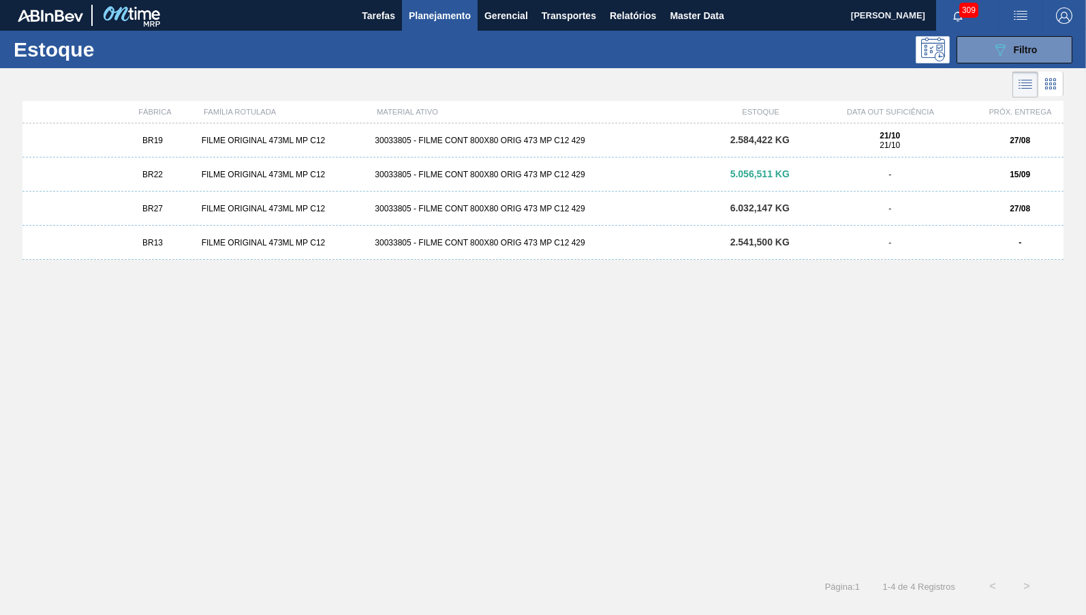
click at [363, 171] on div "FILME ORIGINAL 473ML MP C12" at bounding box center [283, 175] width 174 height 10
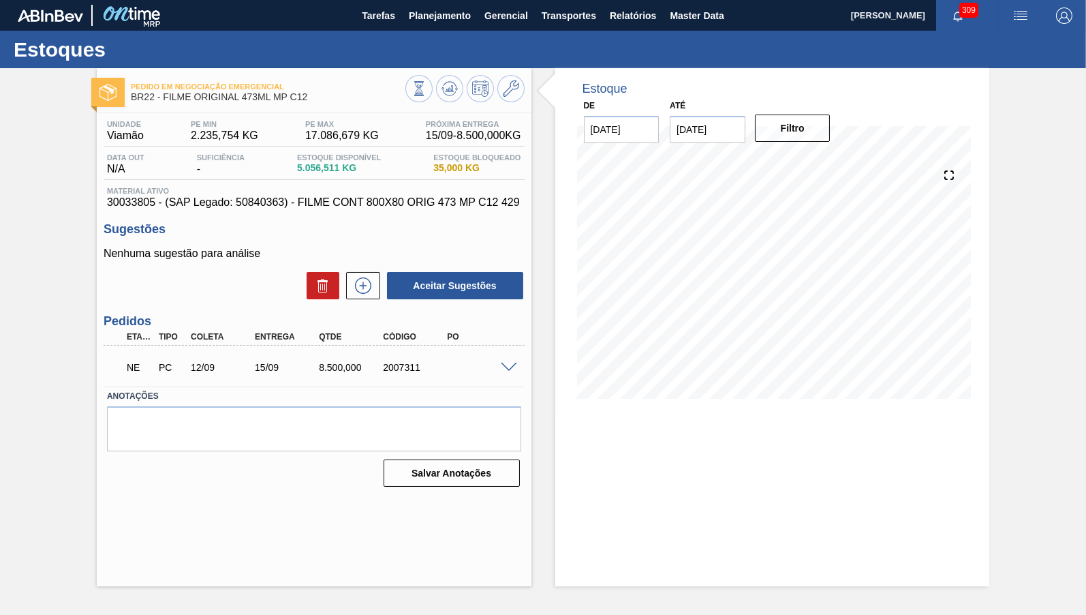
click at [516, 365] on span at bounding box center [509, 368] width 16 height 10
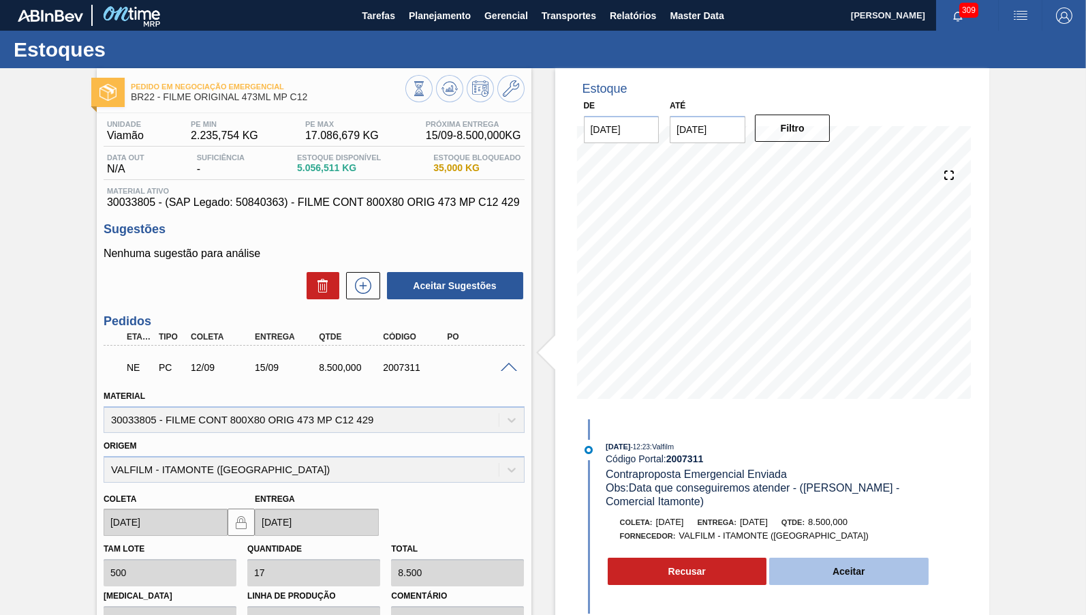
click at [820, 566] on button "Aceitar" at bounding box center [848, 570] width 159 height 27
click at [827, 563] on button "Aceitar" at bounding box center [848, 570] width 159 height 27
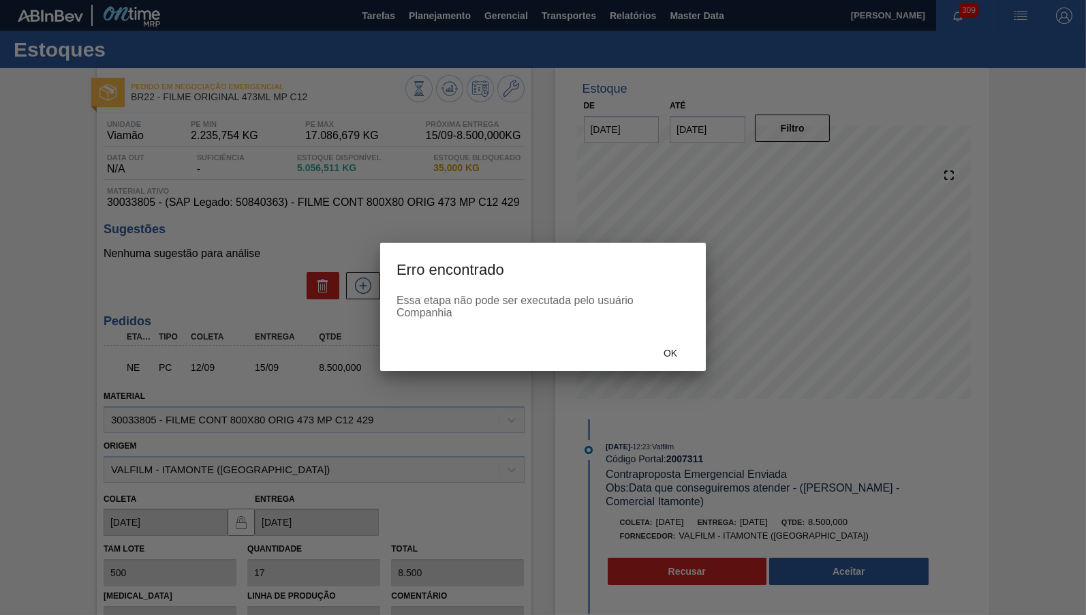
click at [685, 377] on div at bounding box center [543, 307] width 1086 height 615
click at [672, 349] on div "Ok" at bounding box center [671, 353] width 60 height 25
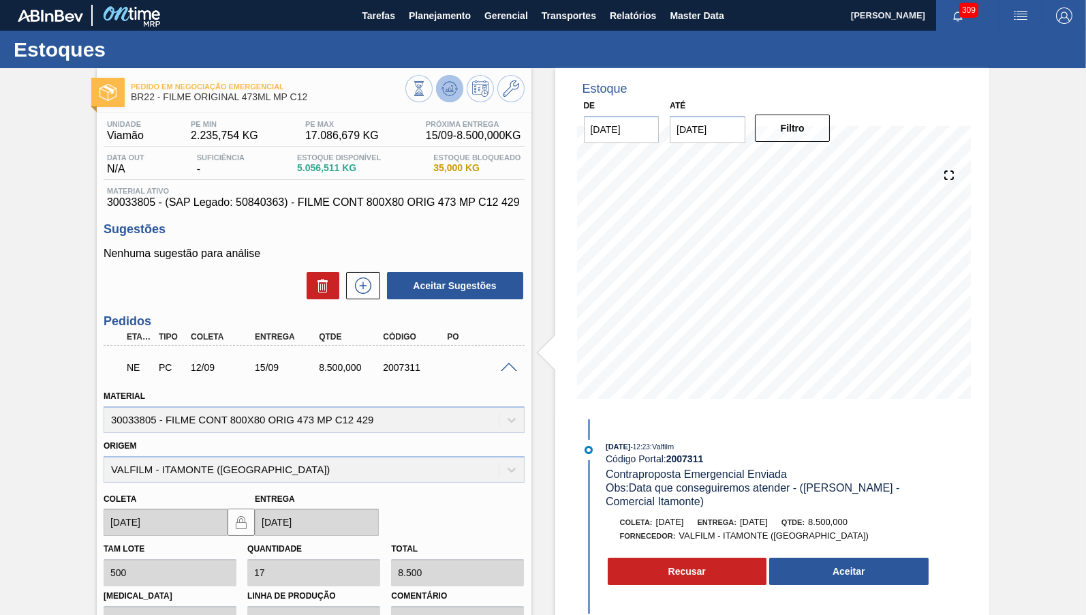
click at [441, 85] on button at bounding box center [449, 88] width 27 height 27
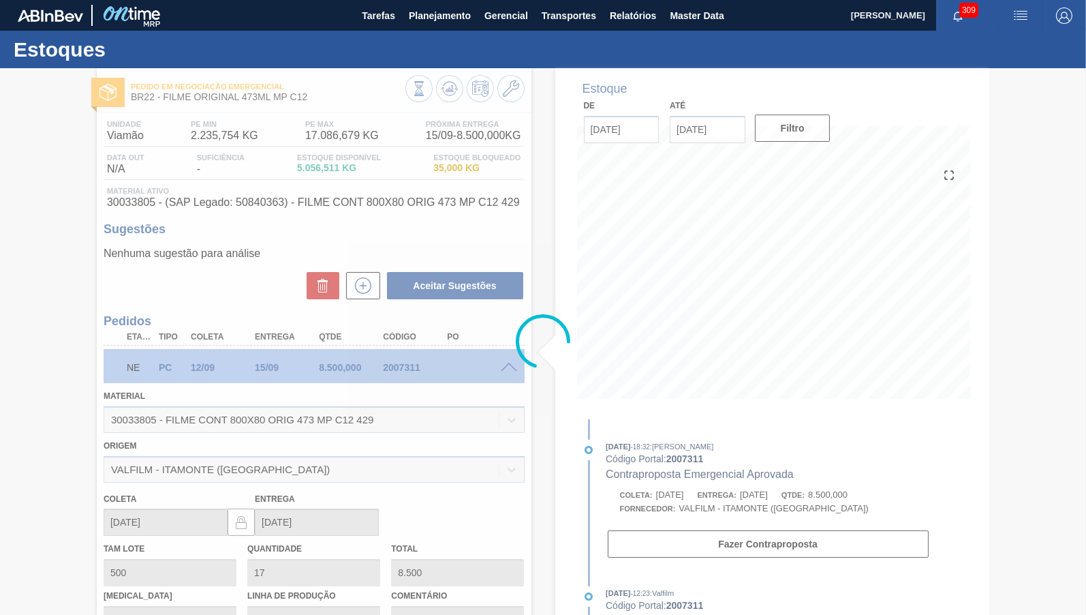
type input "[DATE]"
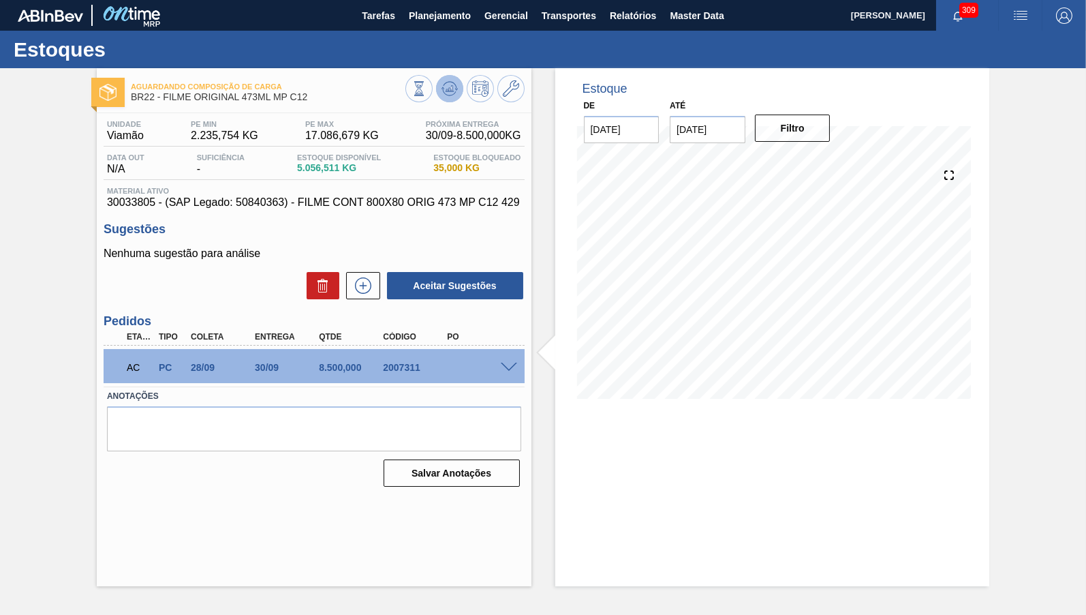
click at [445, 94] on icon at bounding box center [449, 92] width 14 height 7
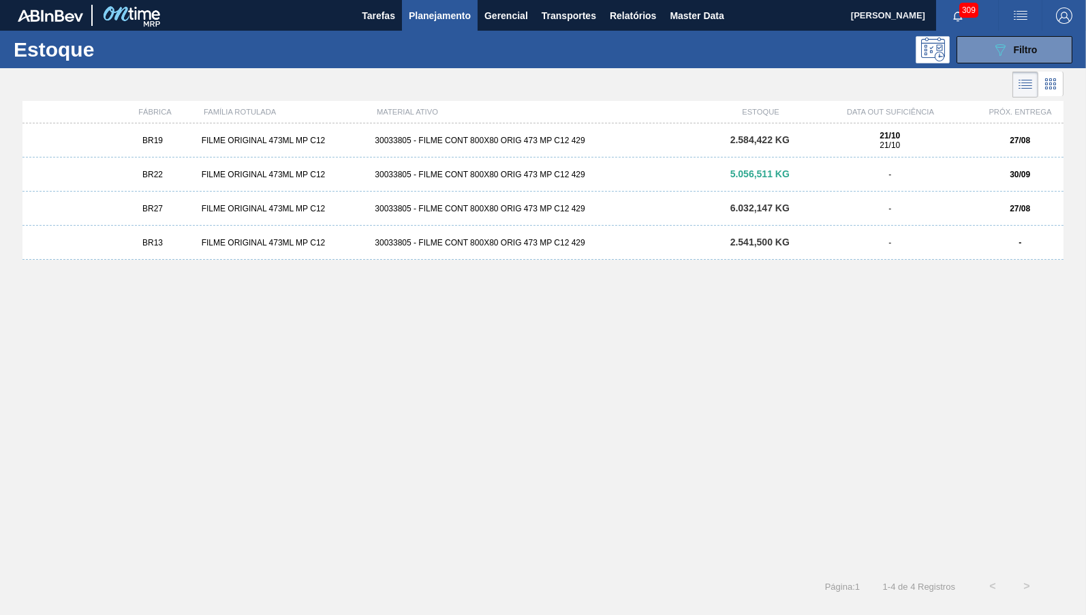
click at [408, 143] on div "30033805 - FILME CONT 800X80 ORIG 473 MP C12 429" at bounding box center [542, 141] width 347 height 10
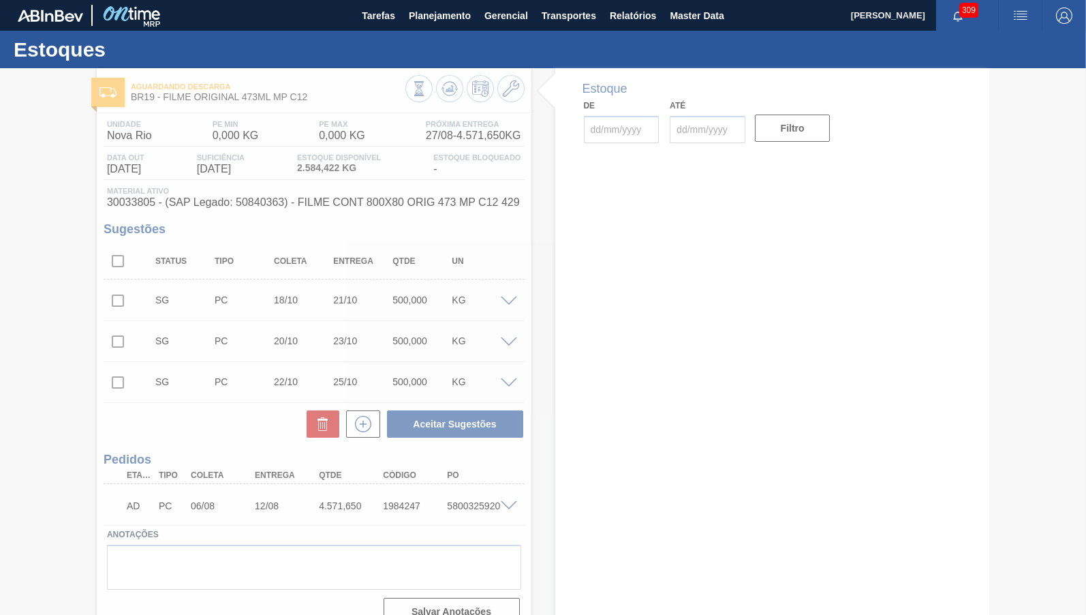
type input "[DATE]"
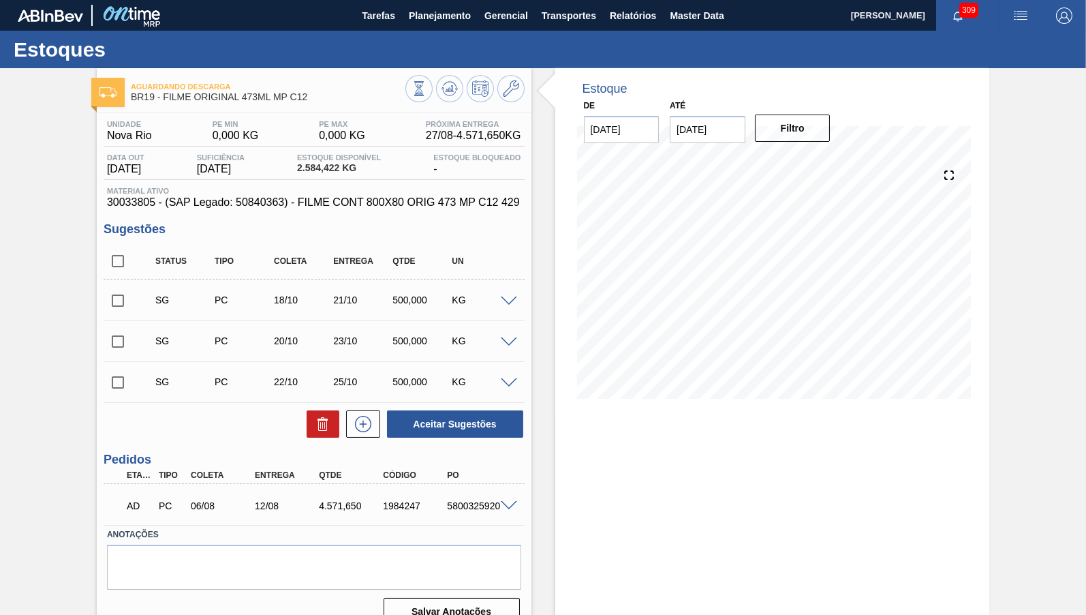
click at [517, 514] on div "AD PC 06/08 12/08 4.571,650 1984247 5800325920" at bounding box center [314, 504] width 421 height 34
click at [511, 510] on span at bounding box center [509, 506] width 16 height 10
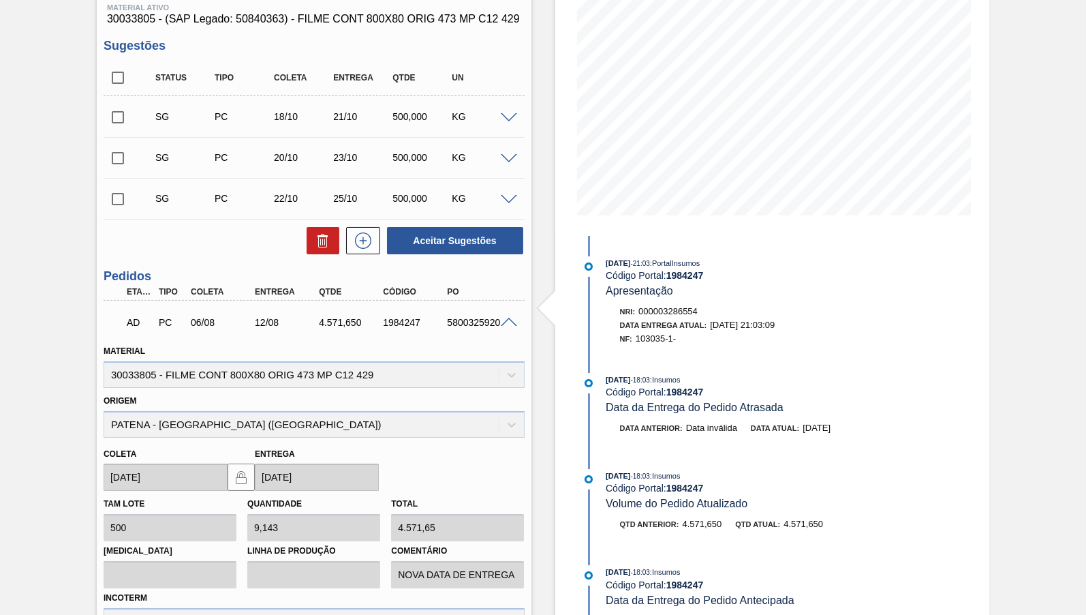
scroll to position [185, 0]
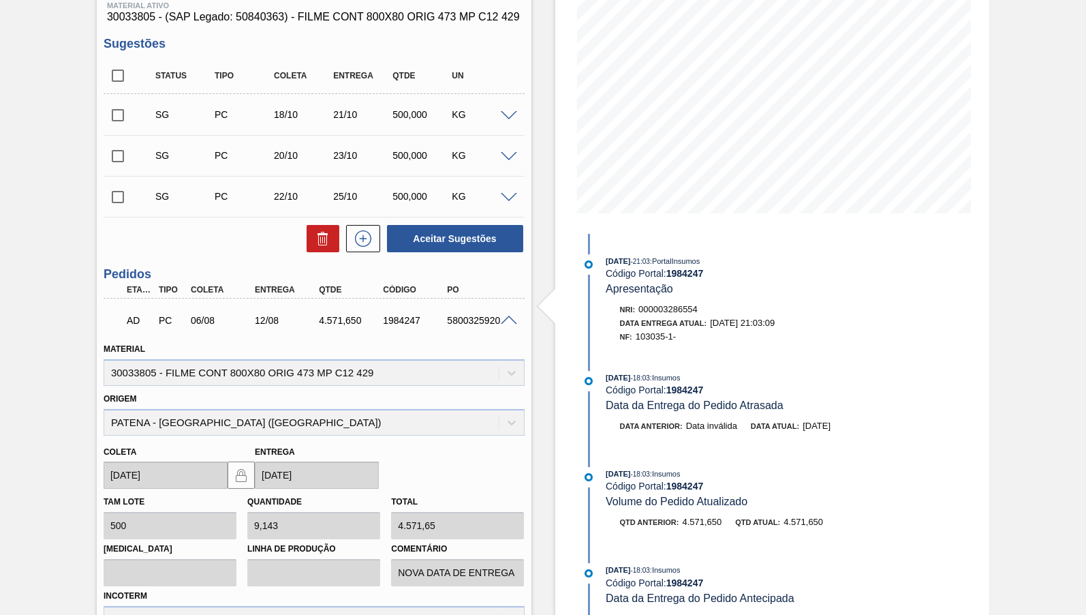
click at [466, 326] on div "5800325920" at bounding box center [479, 320] width 71 height 11
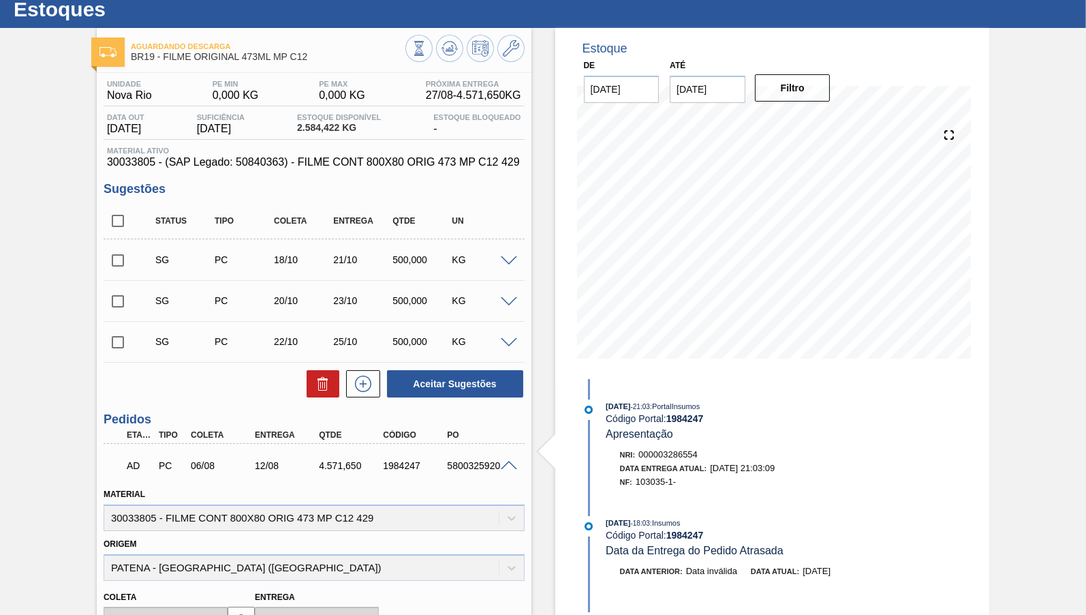
scroll to position [0, 0]
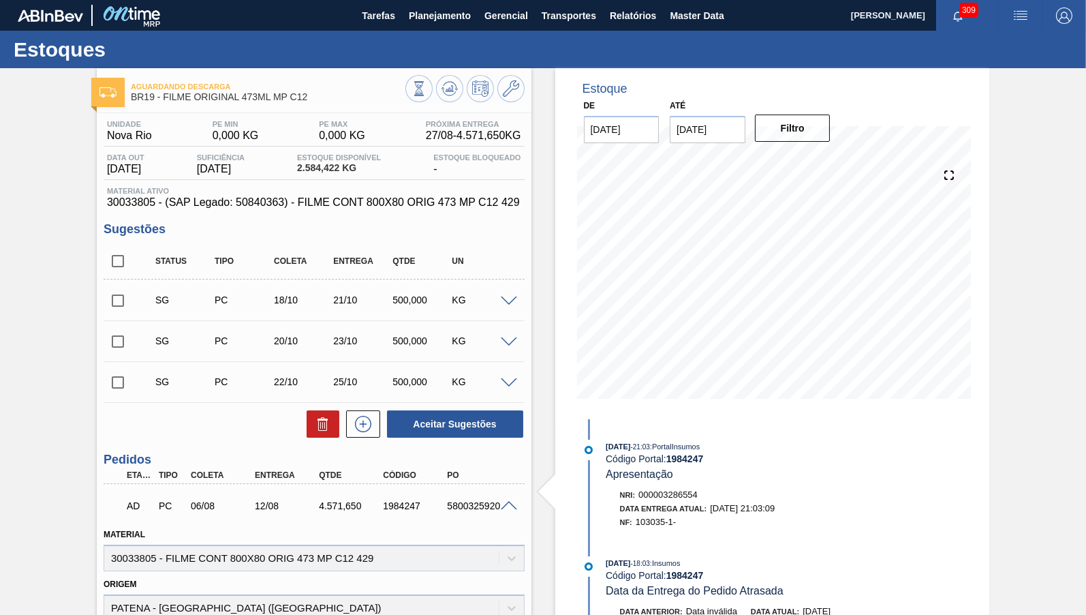
click at [335, 166] on span "2.584,422 KG" at bounding box center [339, 168] width 84 height 10
click at [142, 211] on div "Unidade Nova Rio PE MIN 0,000 KG PE MAX 0,000 KG Próxima Entrega 27/08 - 4.571,…" at bounding box center [314, 536] width 435 height 847
click at [142, 209] on span "30033805 - (SAP Legado: 50840363) - FILME CONT 800X80 ORIG 473 MP C12 429" at bounding box center [314, 202] width 414 height 12
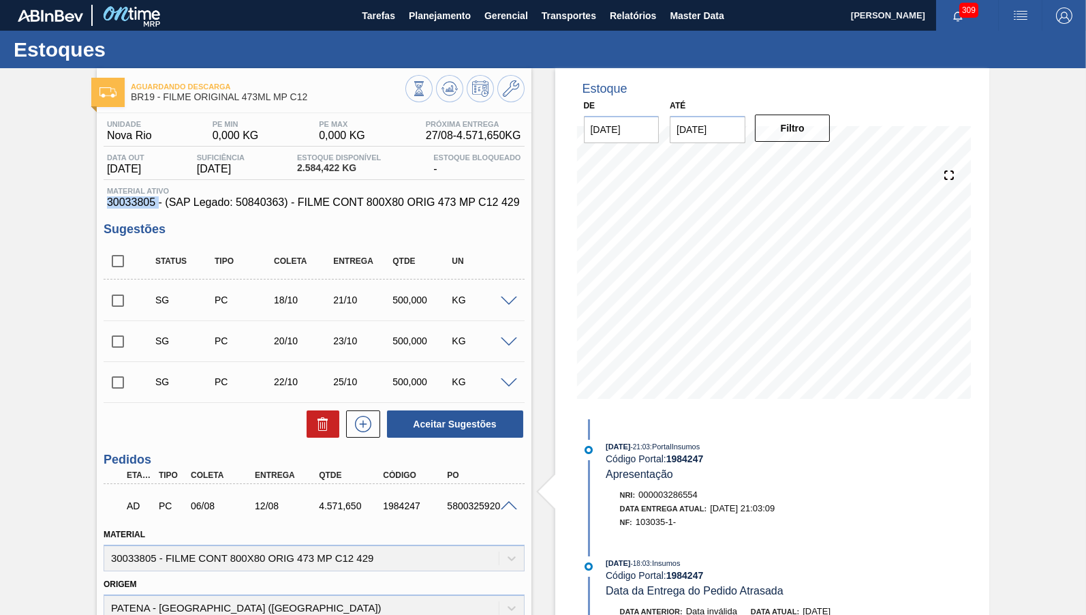
copy span "30033805"
drag, startPoint x: 267, startPoint y: 507, endPoint x: 290, endPoint y: 504, distance: 23.4
click at [290, 504] on div "12/08" at bounding box center [278, 505] width 64 height 11
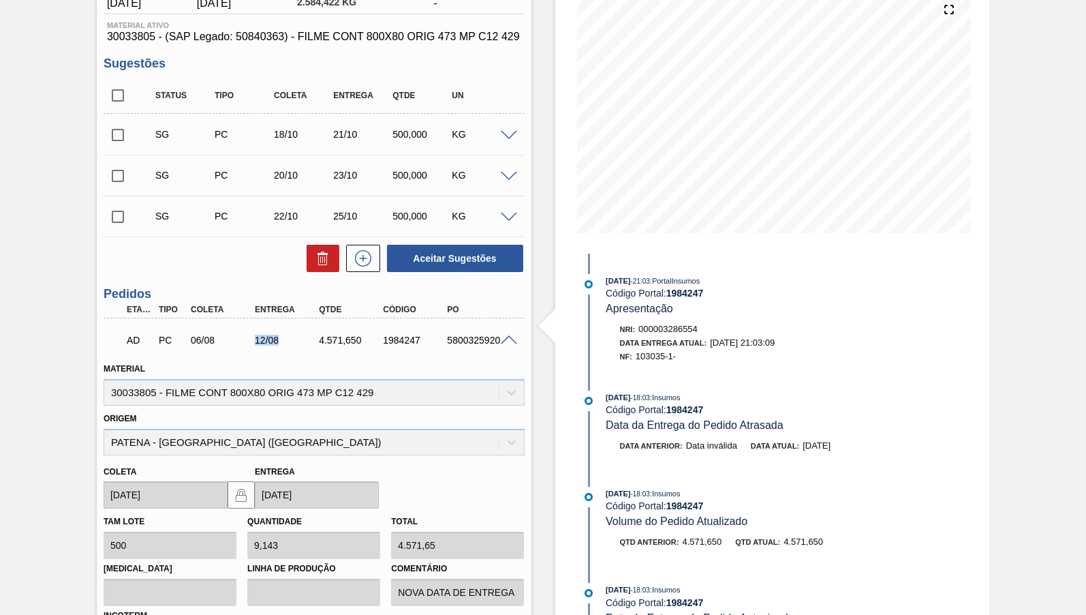
scroll to position [172, 0]
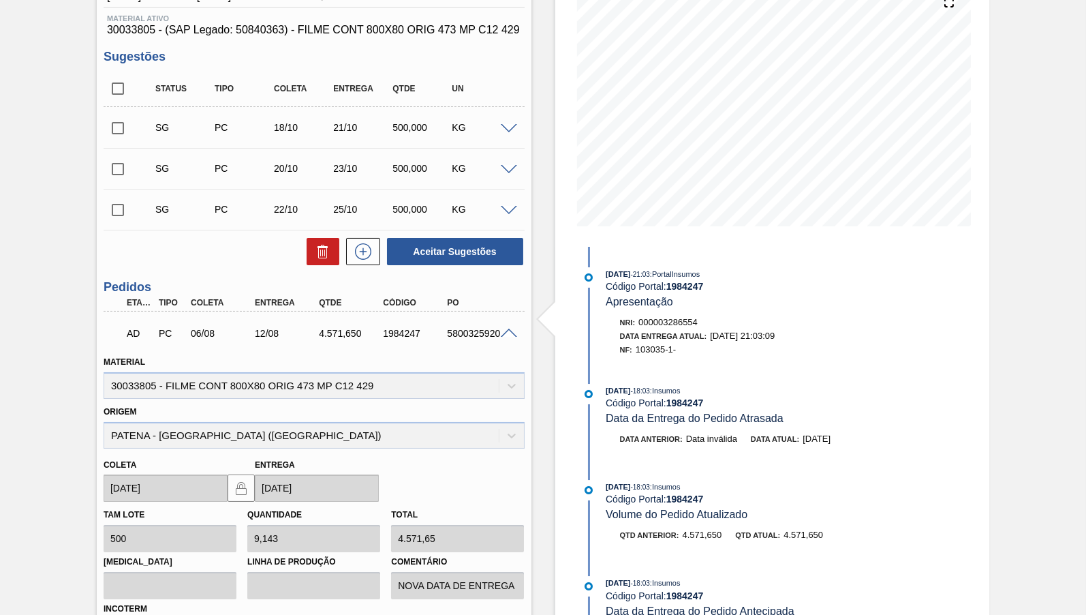
click at [467, 331] on div "5800325920" at bounding box center [479, 333] width 71 height 11
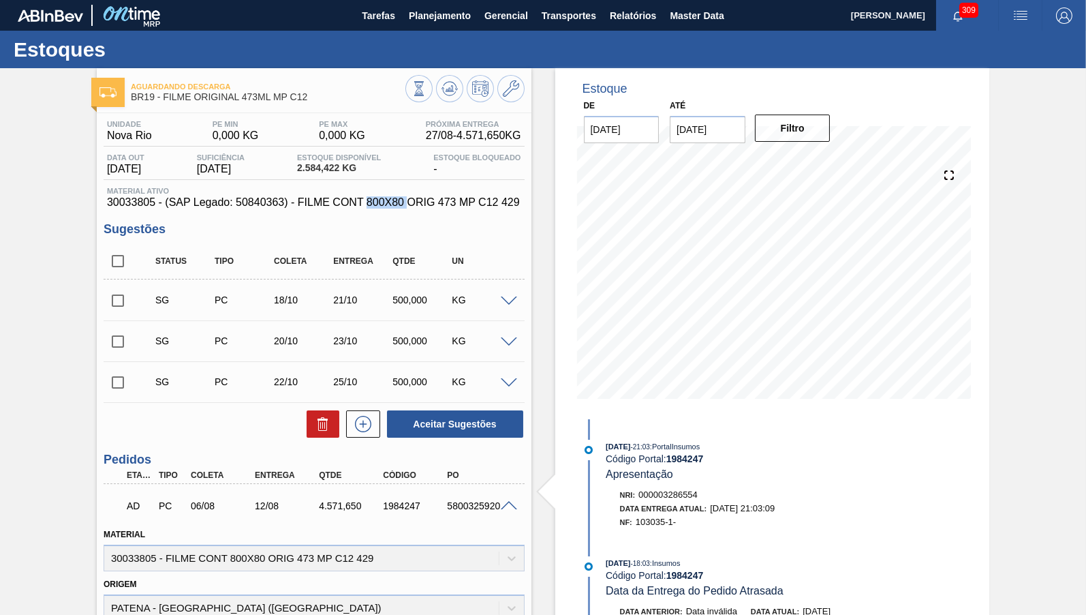
click at [385, 207] on span "30033805 - (SAP Legado: 50840363) - FILME CONT 800X80 ORIG 473 MP C12 429" at bounding box center [314, 202] width 414 height 12
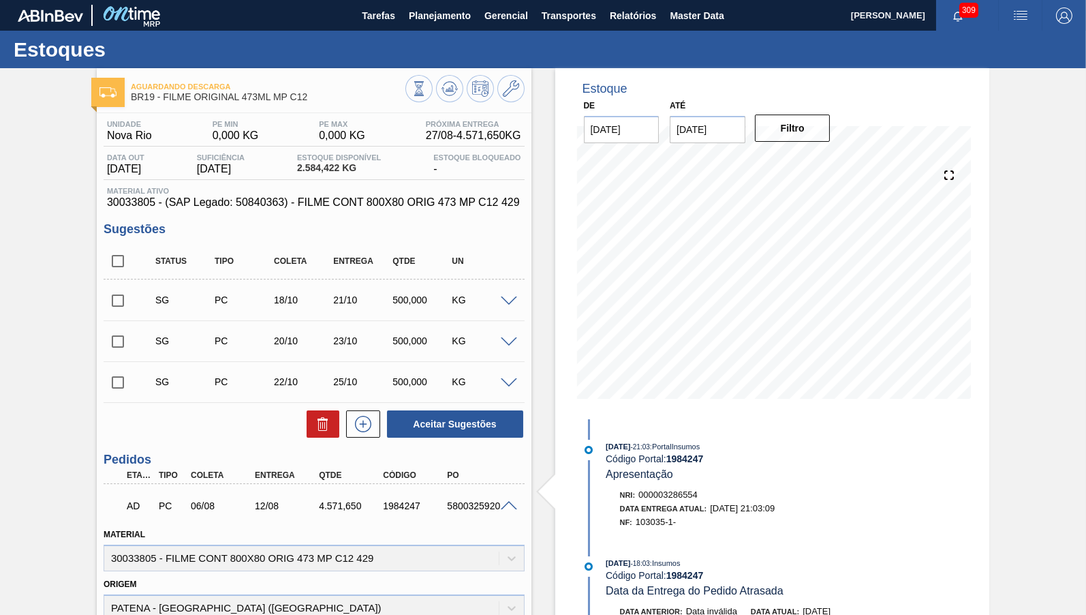
click at [385, 207] on span "30033805 - (SAP Legado: 50840363) - FILME CONT 800X80 ORIG 473 MP C12 429" at bounding box center [314, 202] width 414 height 12
click at [427, 14] on span "Planejamento" at bounding box center [440, 15] width 62 height 16
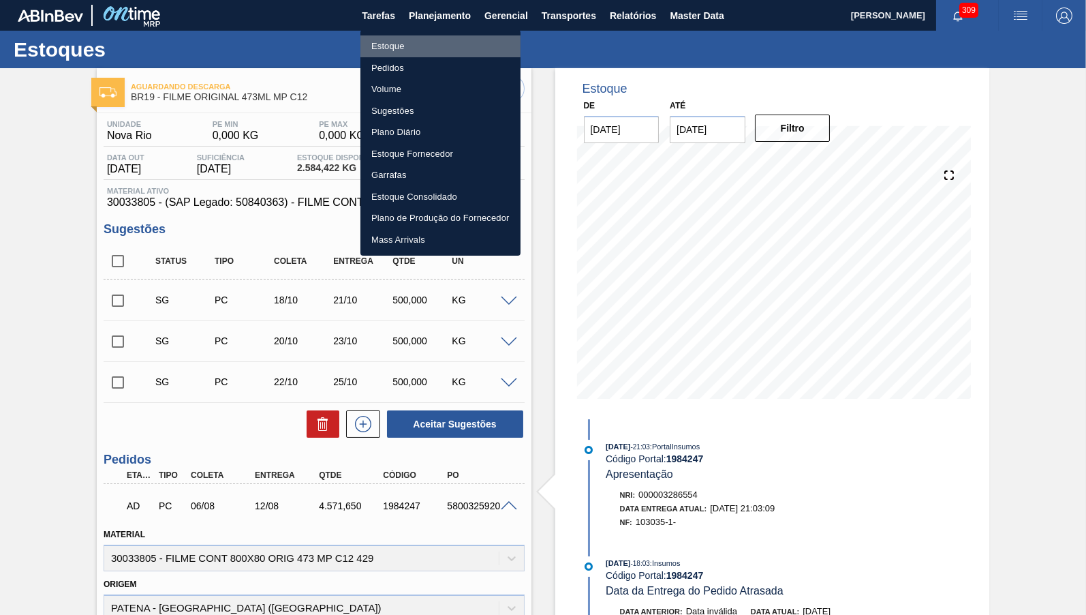
click at [416, 46] on li "Estoque" at bounding box center [440, 46] width 160 height 22
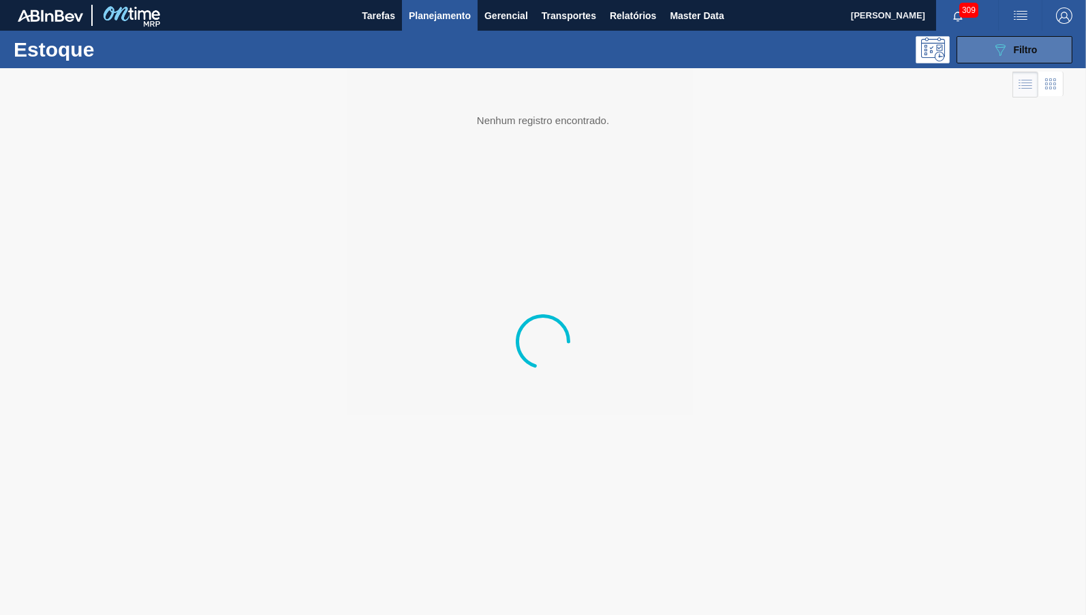
click at [1024, 42] on div "089F7B8B-B2A5-4AFE-B5C0-19BA573D28AC Filtro" at bounding box center [1015, 50] width 46 height 16
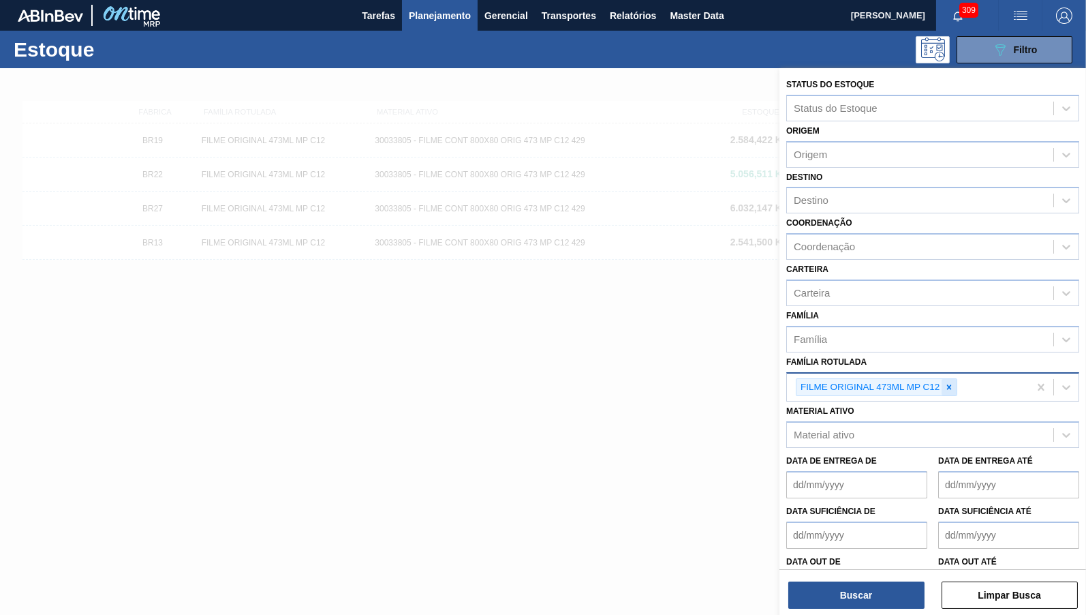
click at [947, 382] on icon at bounding box center [949, 387] width 10 height 10
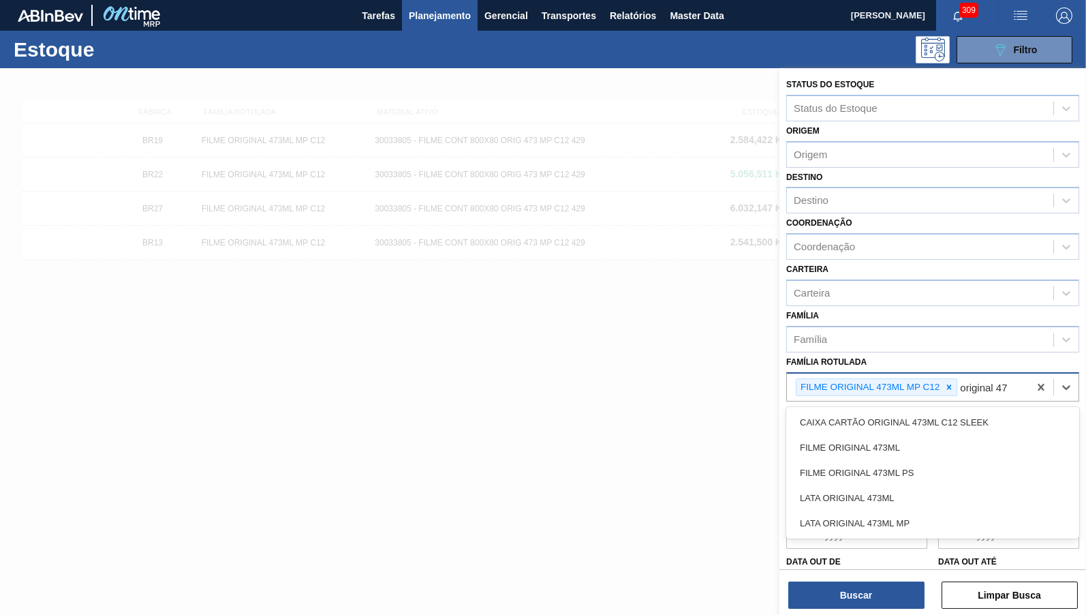
type Rotulada "original 473"
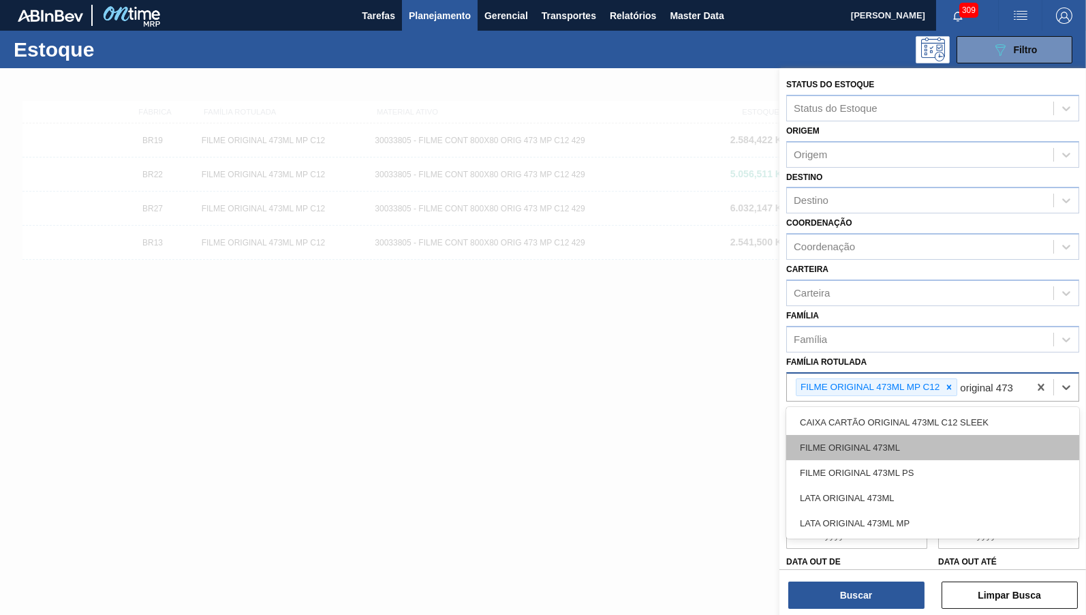
click at [911, 446] on div "FILME ORIGINAL 473ML" at bounding box center [932, 447] width 293 height 25
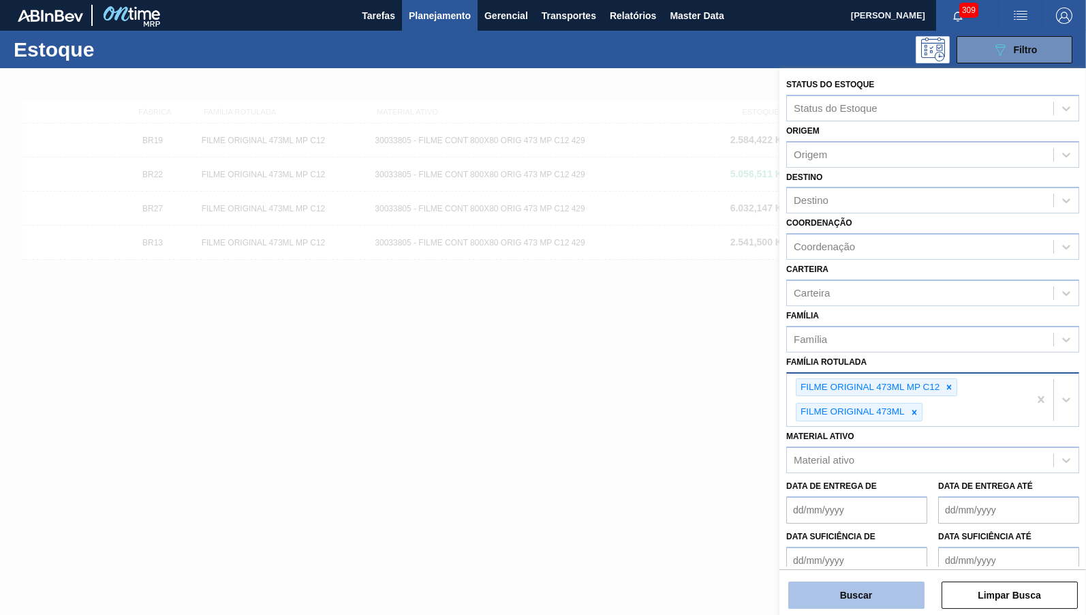
click at [895, 598] on button "Buscar" at bounding box center [856, 594] width 136 height 27
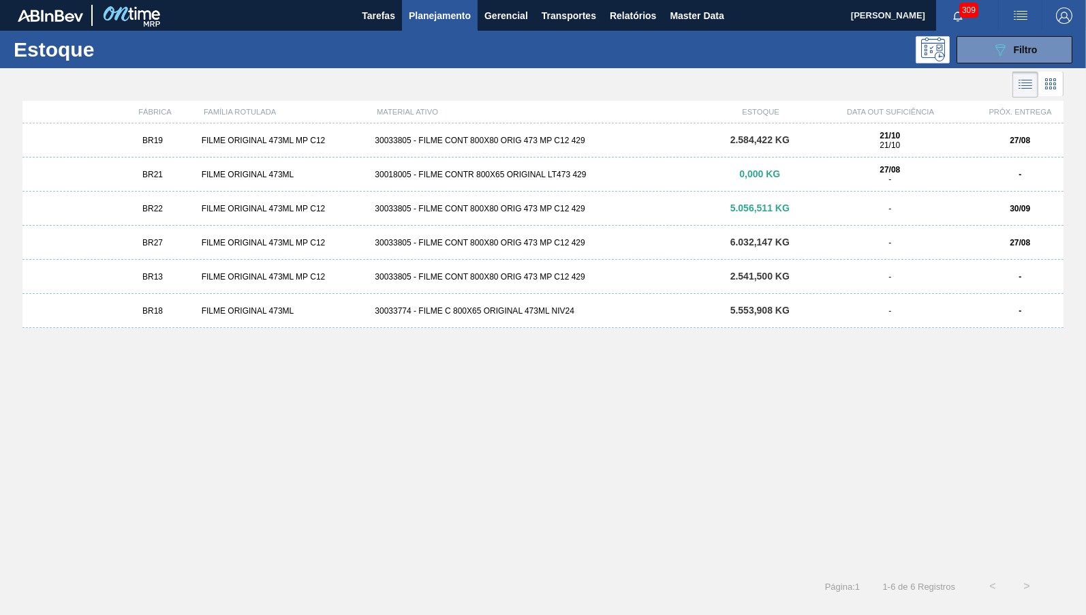
click at [591, 215] on div "BR22 FILME ORIGINAL 473ML MP C12 30033805 - FILME CONT 800X80 ORIG 473 MP C12 4…" at bounding box center [542, 208] width 1041 height 34
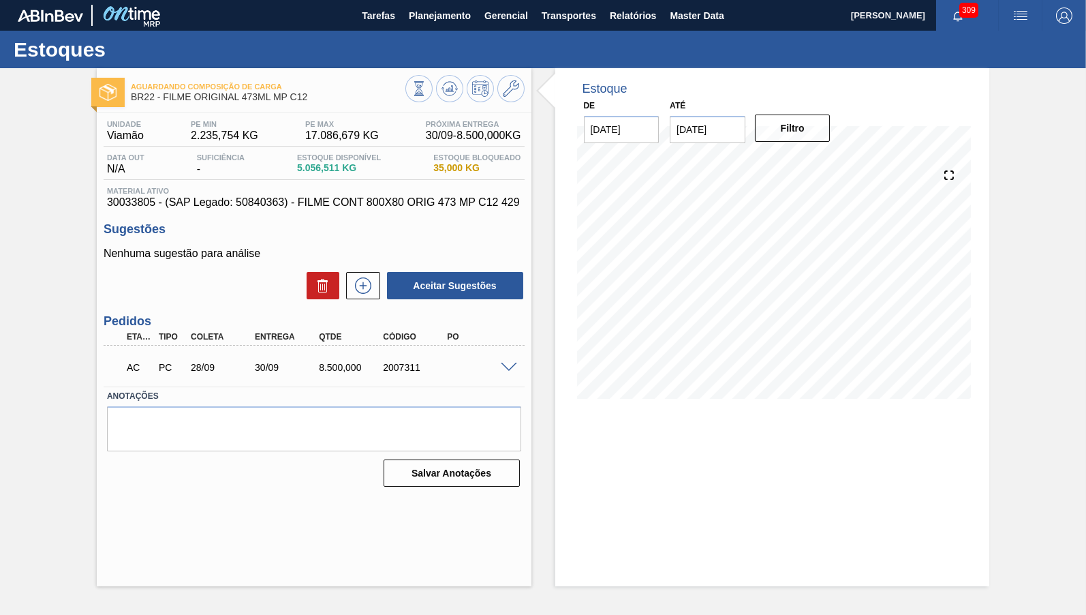
click at [512, 365] on span at bounding box center [509, 368] width 16 height 10
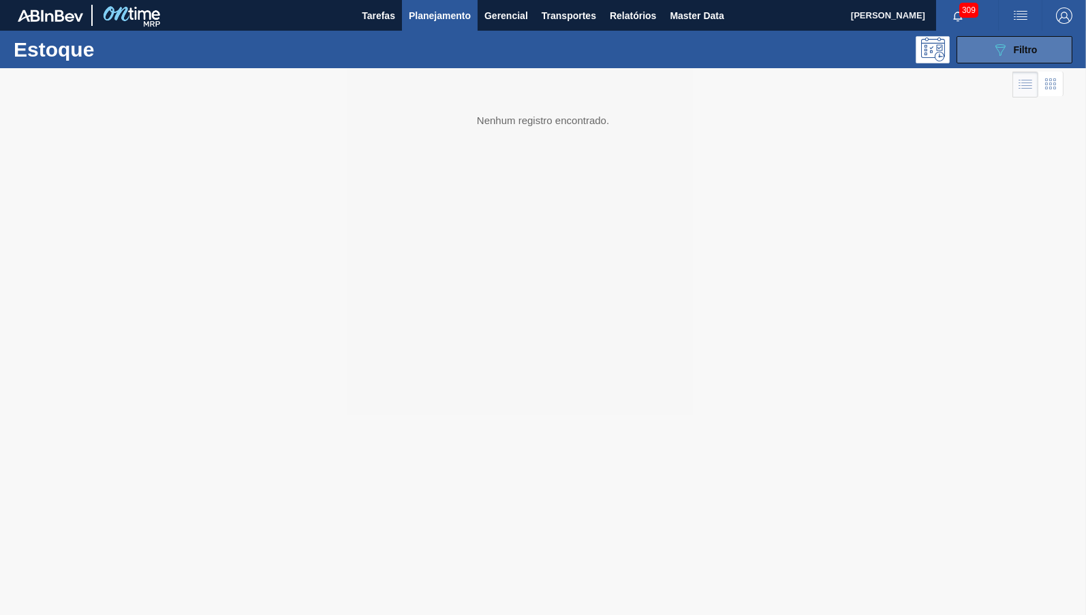
click at [995, 57] on icon "089F7B8B-B2A5-4AFE-B5C0-19BA573D28AC" at bounding box center [1000, 50] width 16 height 16
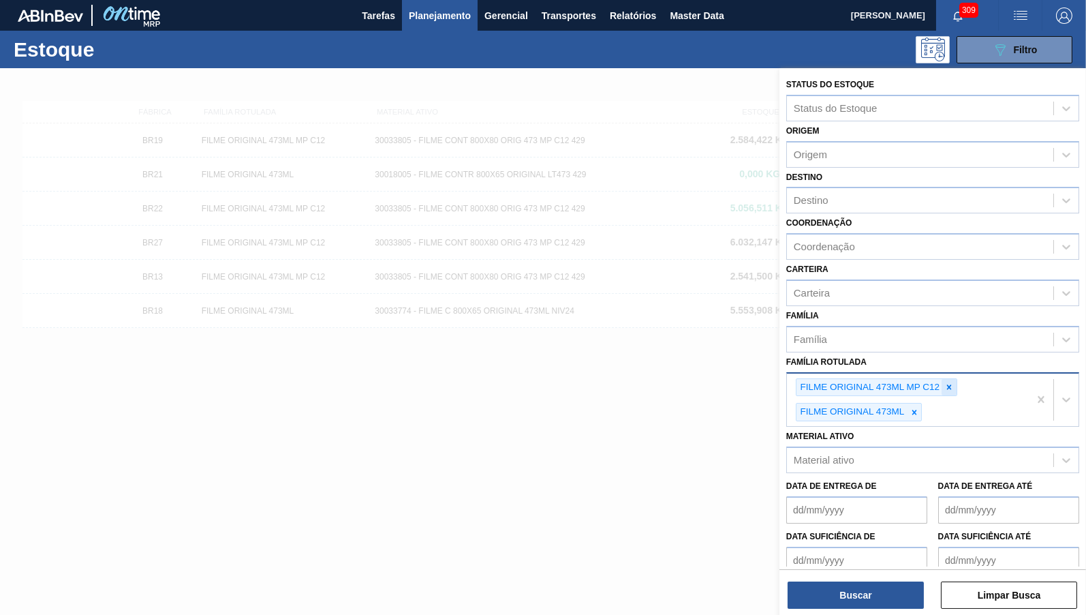
click at [949, 382] on icon at bounding box center [949, 387] width 10 height 10
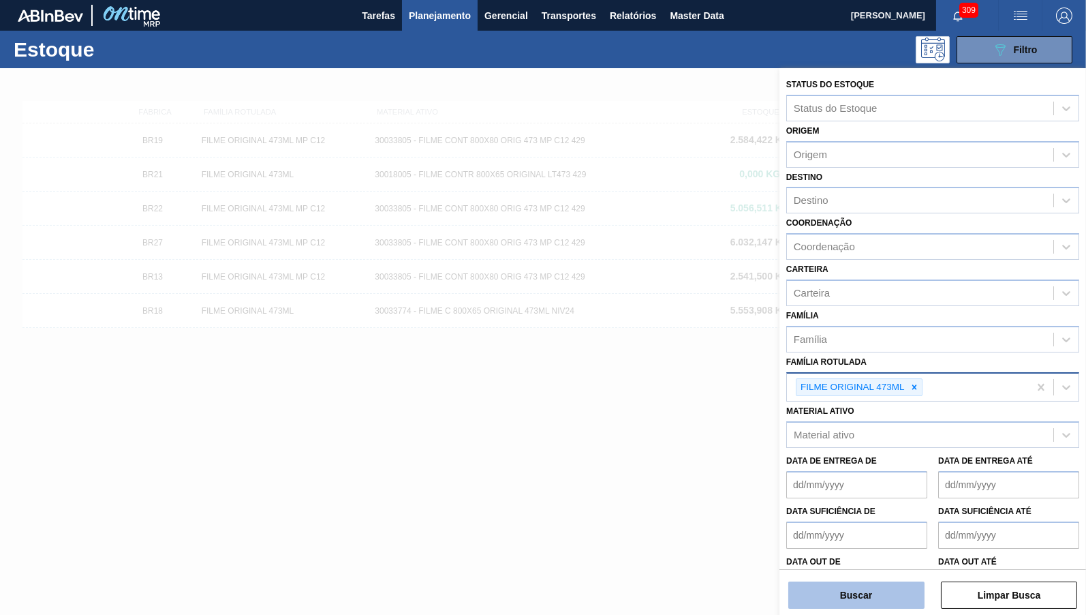
click at [884, 600] on button "Buscar" at bounding box center [856, 594] width 136 height 27
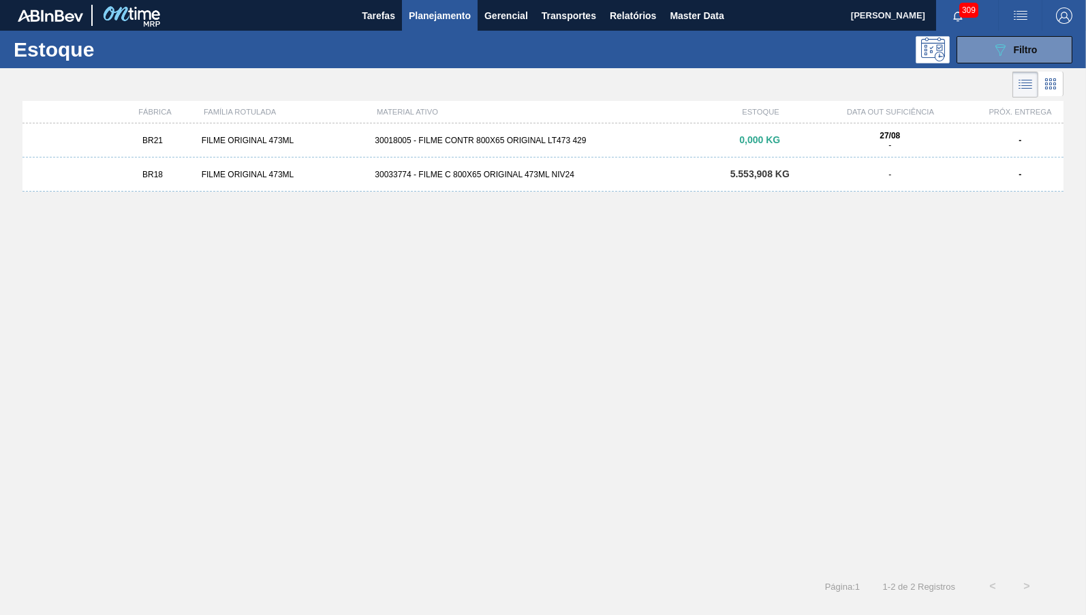
click at [321, 138] on div "FILME ORIGINAL 473ML" at bounding box center [283, 141] width 174 height 10
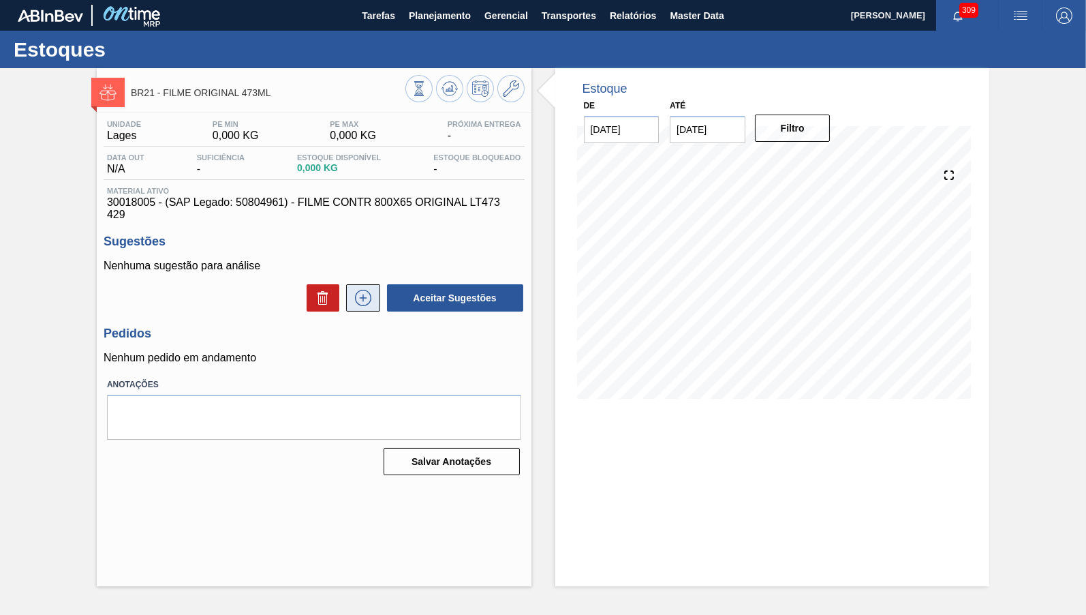
click at [369, 296] on button at bounding box center [363, 297] width 34 height 27
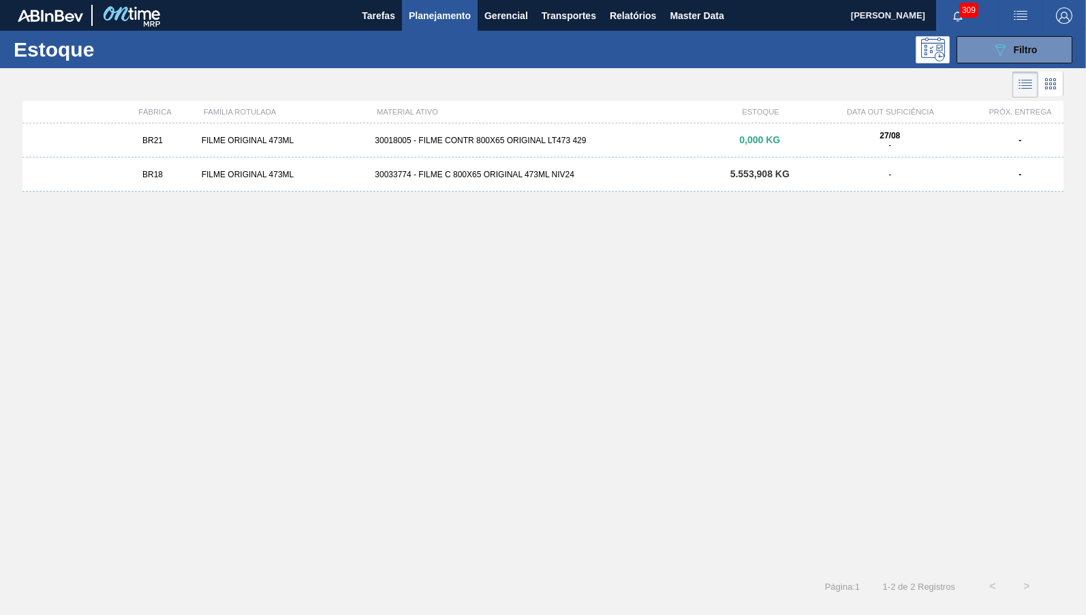
click at [499, 178] on div "30033774 - FILME C 800X65 ORIGINAL 473ML NIV24" at bounding box center [542, 175] width 347 height 10
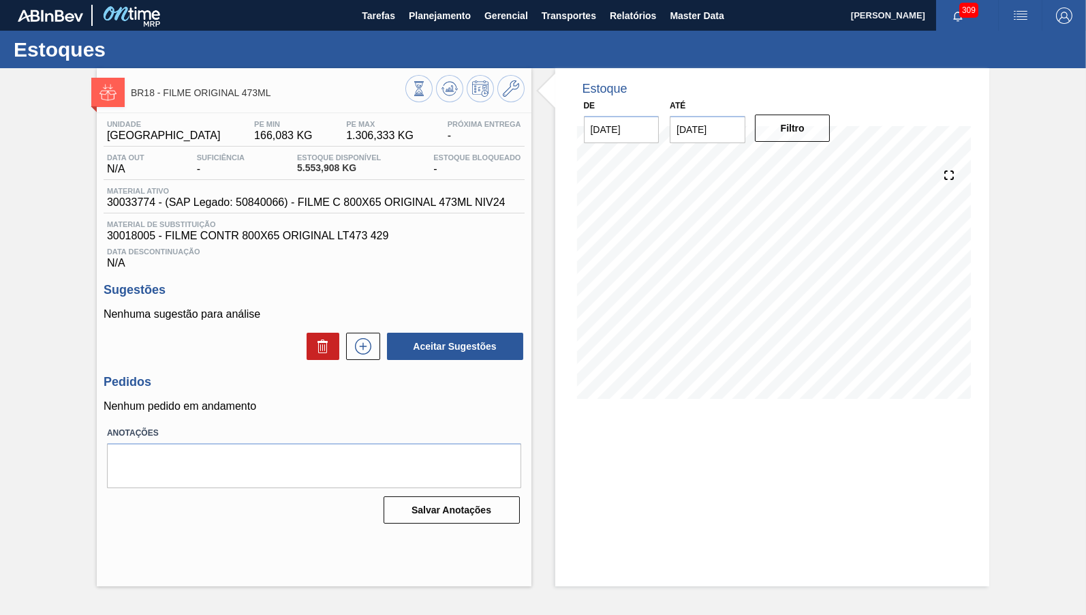
click at [363, 337] on button at bounding box center [363, 346] width 34 height 27
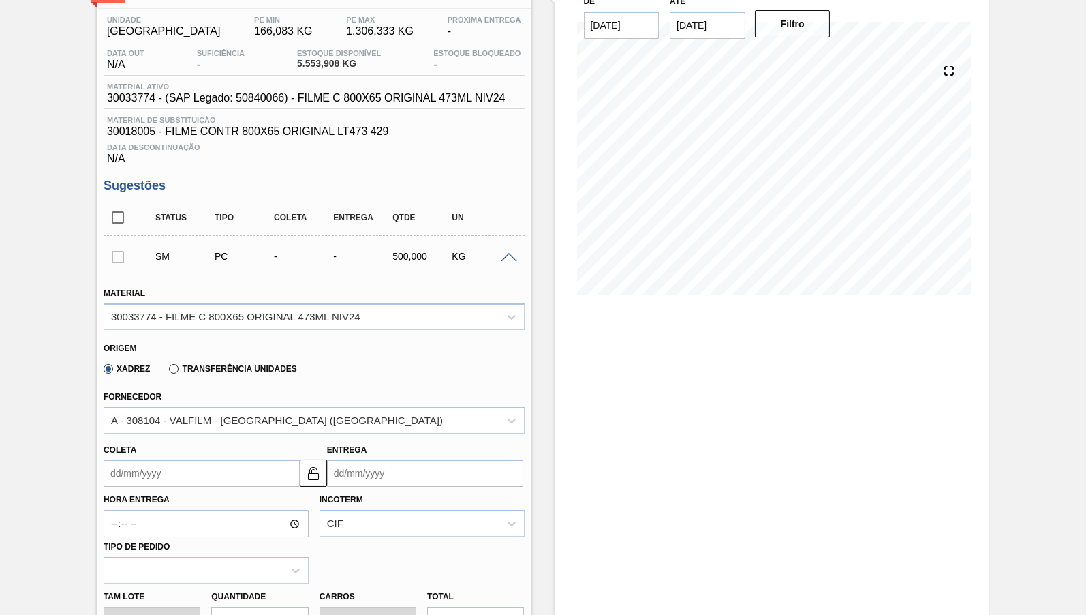
scroll to position [105, 0]
click at [237, 108] on div "Material ativo 30033774 - (SAP Legado: 50840066) - FILME C 800X65 ORIGINAL 473M…" at bounding box center [314, 95] width 421 height 27
click at [222, 102] on span "30033774 - (SAP Legado: 50840066) - FILME C 800X65 ORIGINAL 473ML NIV24" at bounding box center [306, 97] width 399 height 12
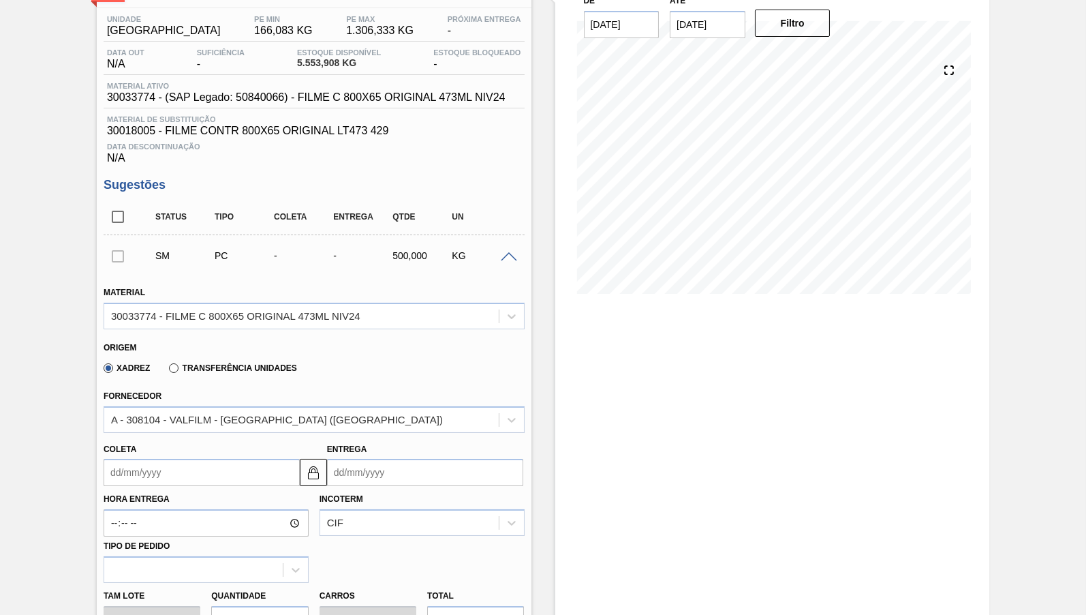
click at [222, 102] on span "30033774 - (SAP Legado: 50840066) - FILME C 800X65 ORIGINAL 473ML NIV24" at bounding box center [306, 97] width 399 height 12
